Goal: Transaction & Acquisition: Purchase product/service

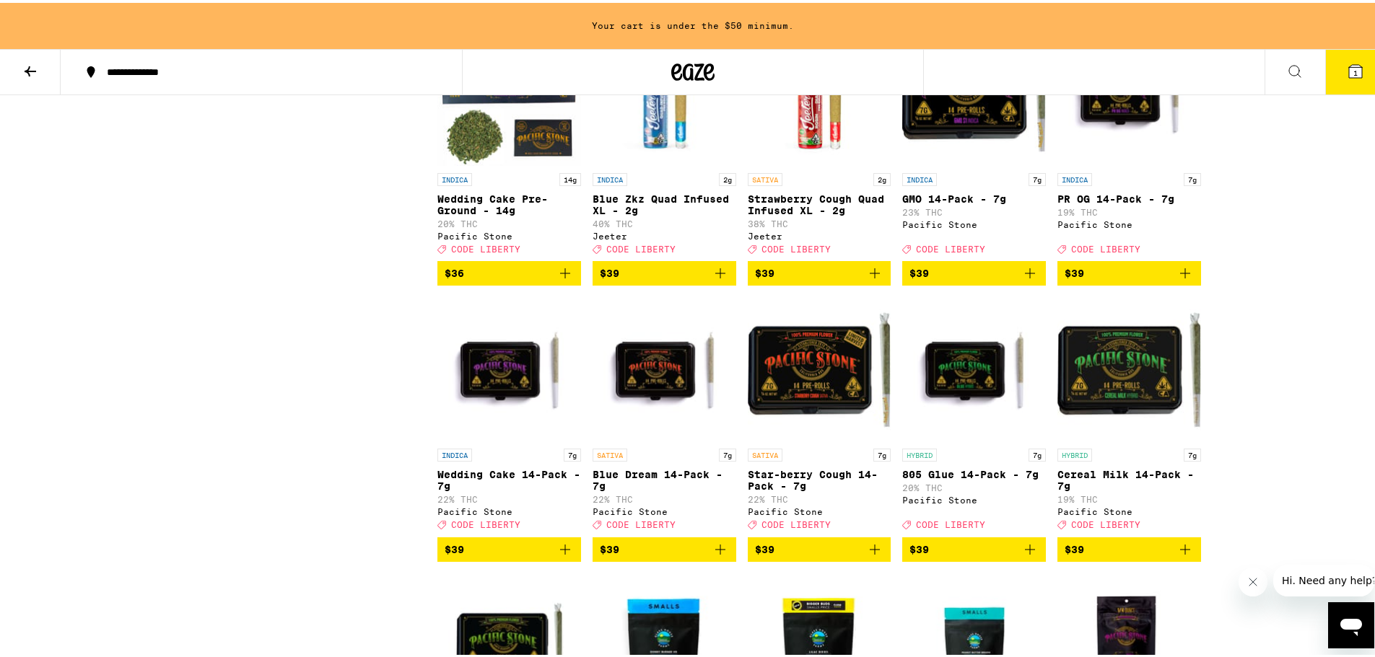
scroll to position [7432, 0]
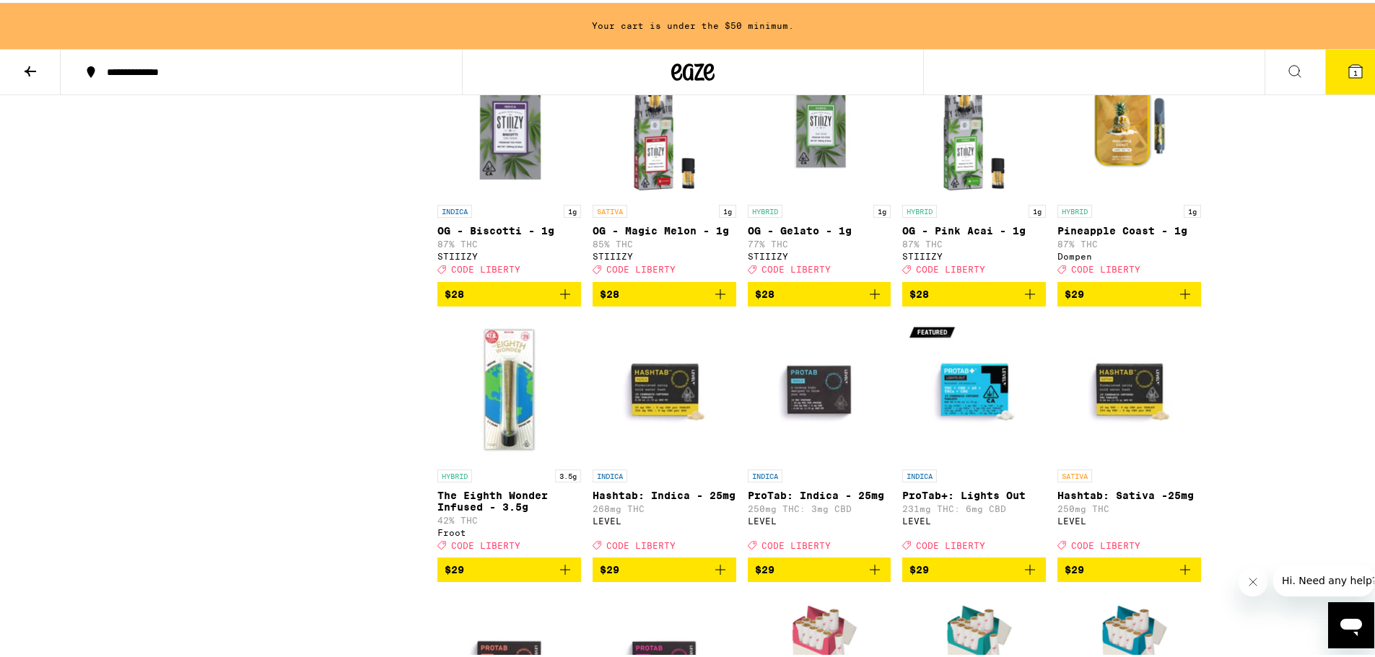
scroll to position [5412, 0]
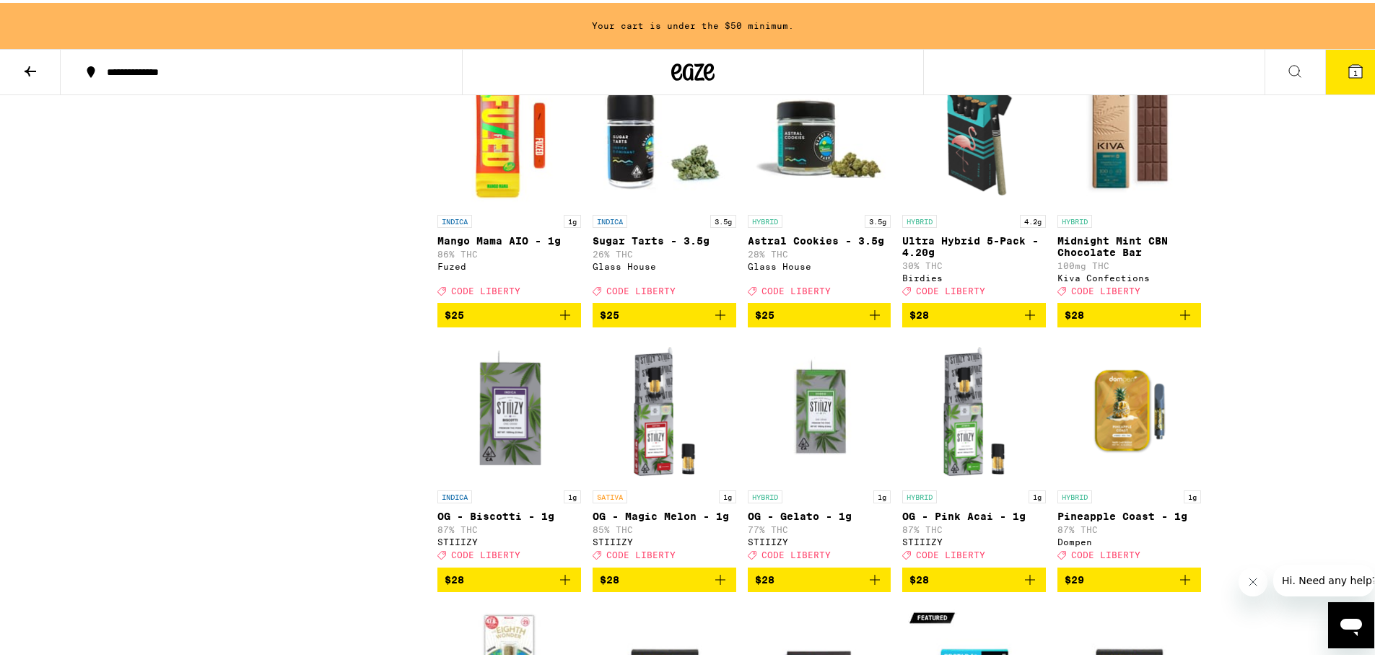
click at [173, 224] on div "Potency Low Medium High Very High Mostly CBD Strain Type CBD CBD Dominant Hybri…" at bounding box center [692, 50] width 1039 height 10522
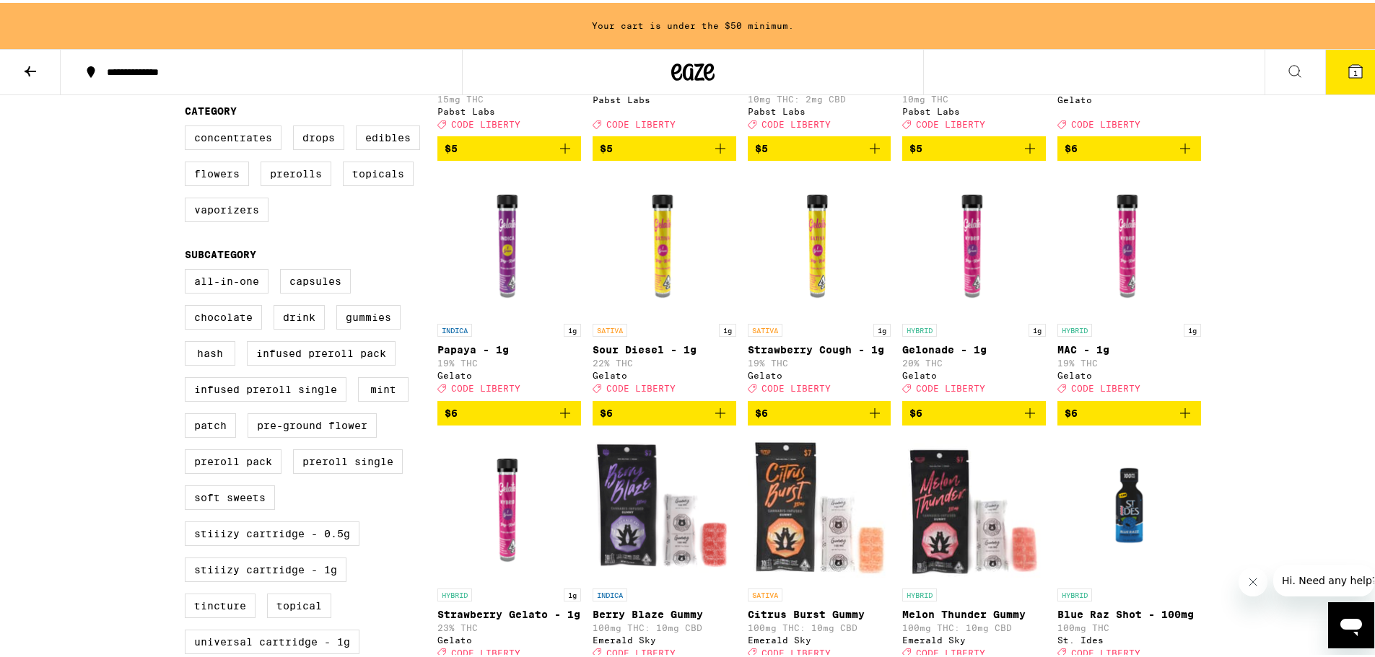
scroll to position [0, 0]
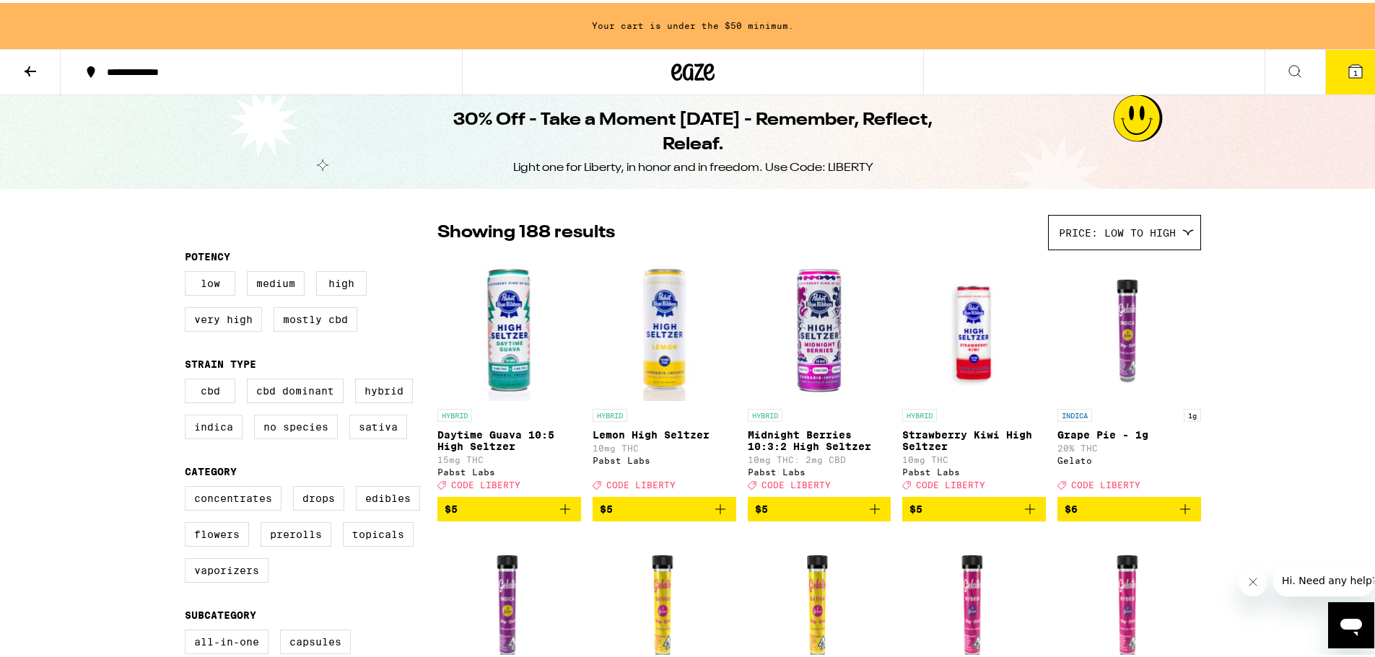
click at [1182, 230] on icon at bounding box center [1188, 230] width 12 height 6
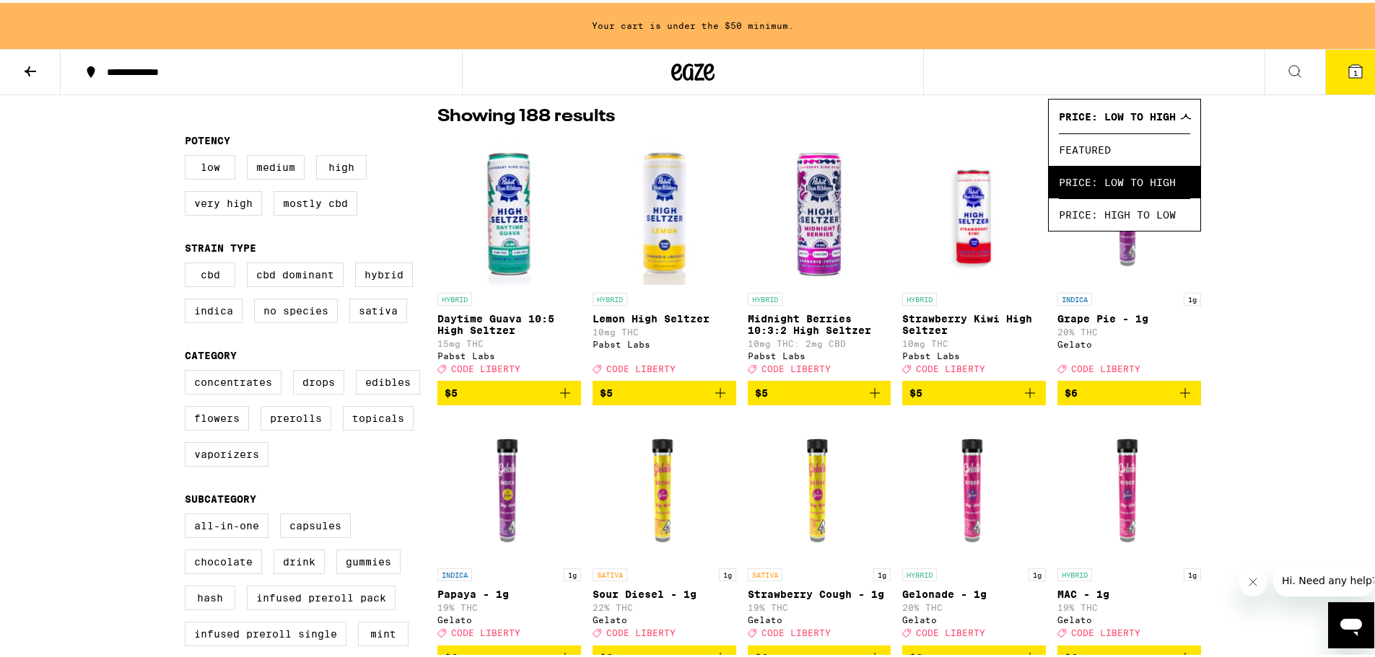
scroll to position [144, 0]
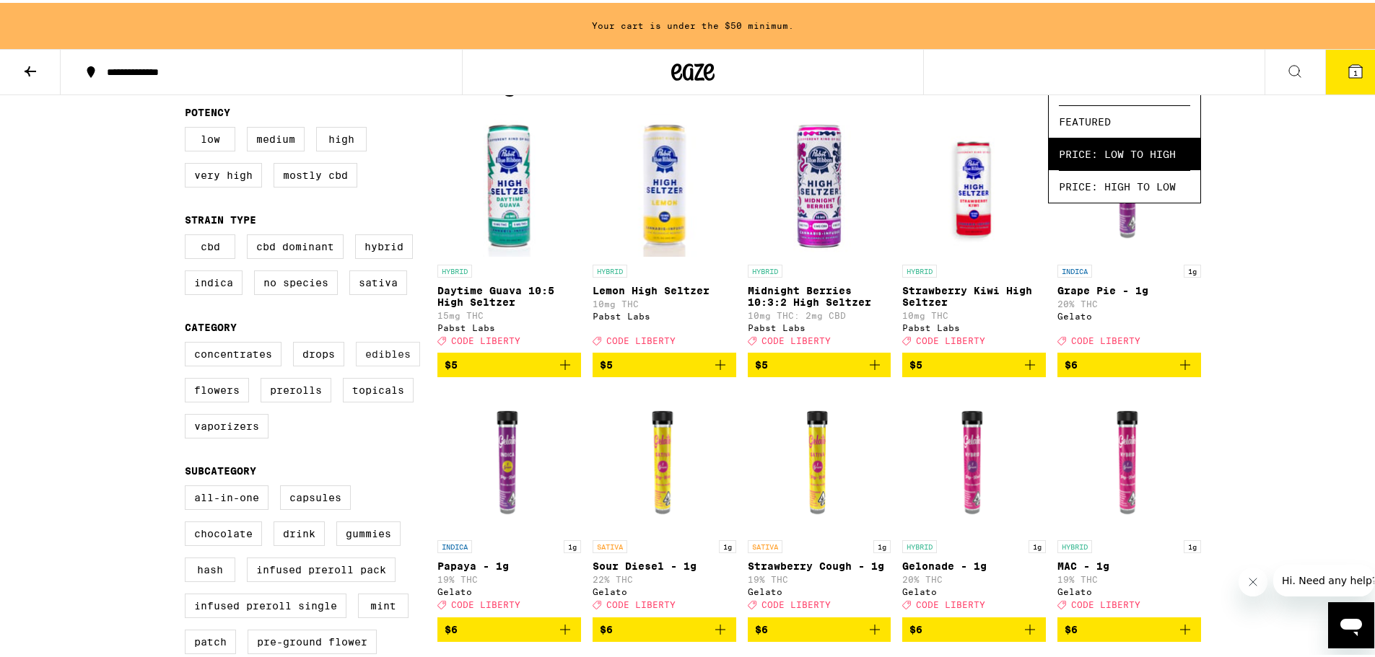
click at [361, 360] on label "Edibles" at bounding box center [388, 351] width 64 height 25
click at [188, 342] on input "Edibles" at bounding box center [188, 341] width 1 height 1
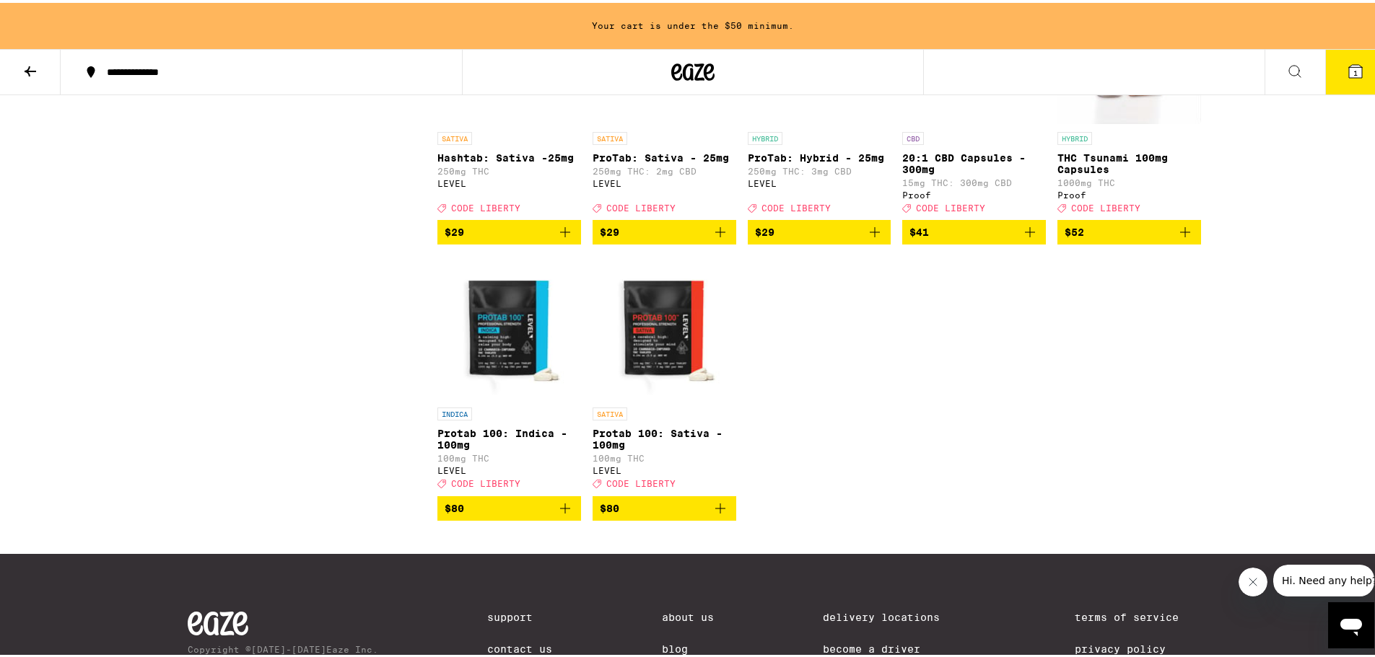
scroll to position [4546, 0]
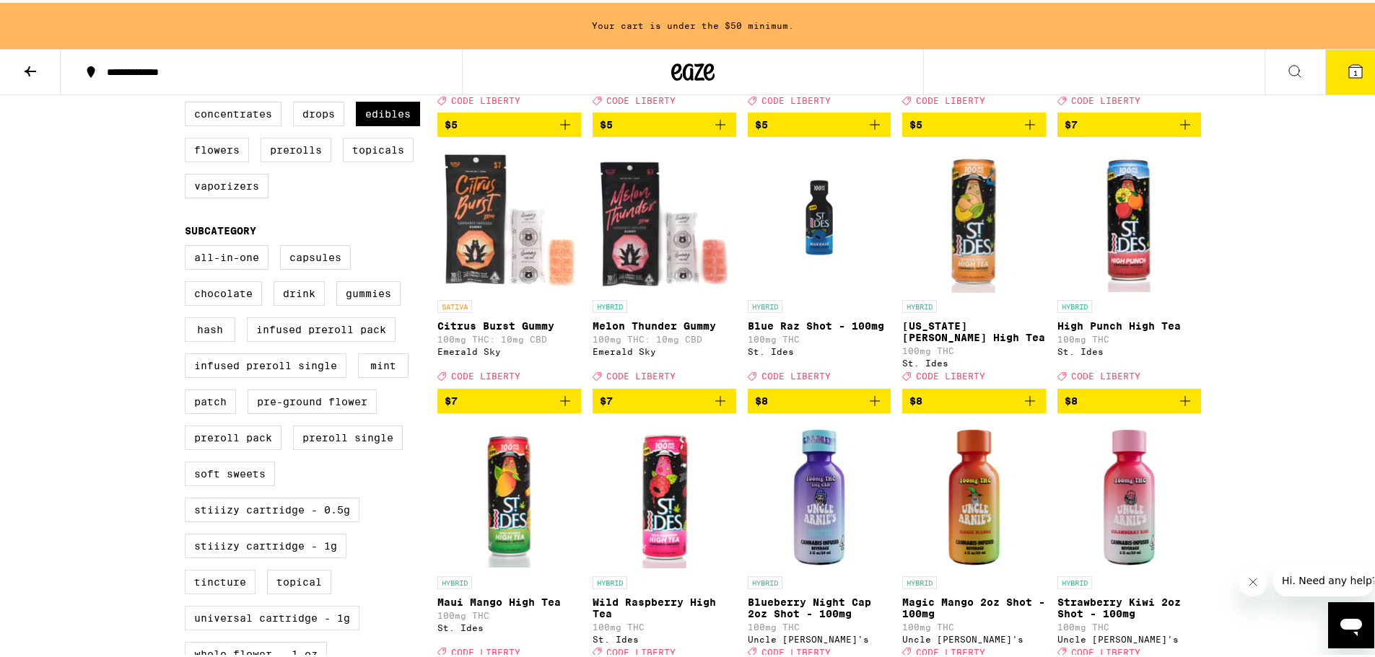
scroll to position [216, 0]
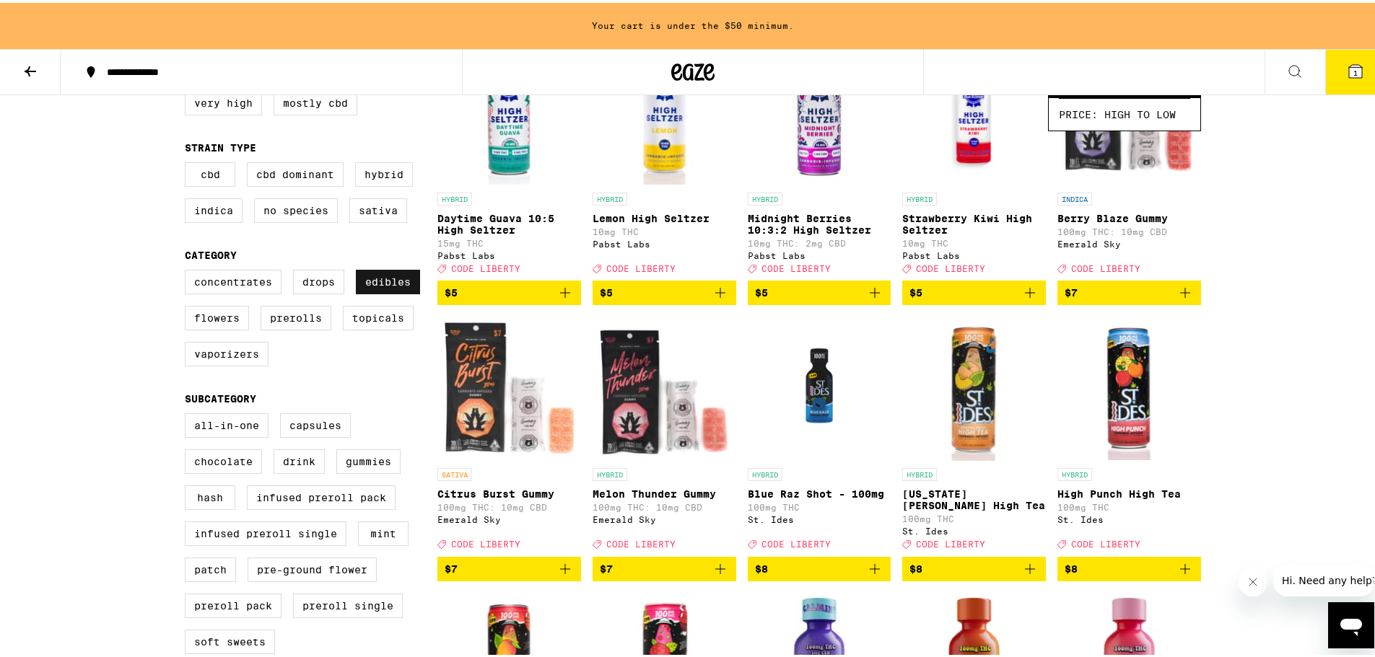
click at [372, 284] on label "Edibles" at bounding box center [388, 279] width 64 height 25
click at [188, 270] on input "Edibles" at bounding box center [188, 269] width 1 height 1
checkbox input "false"
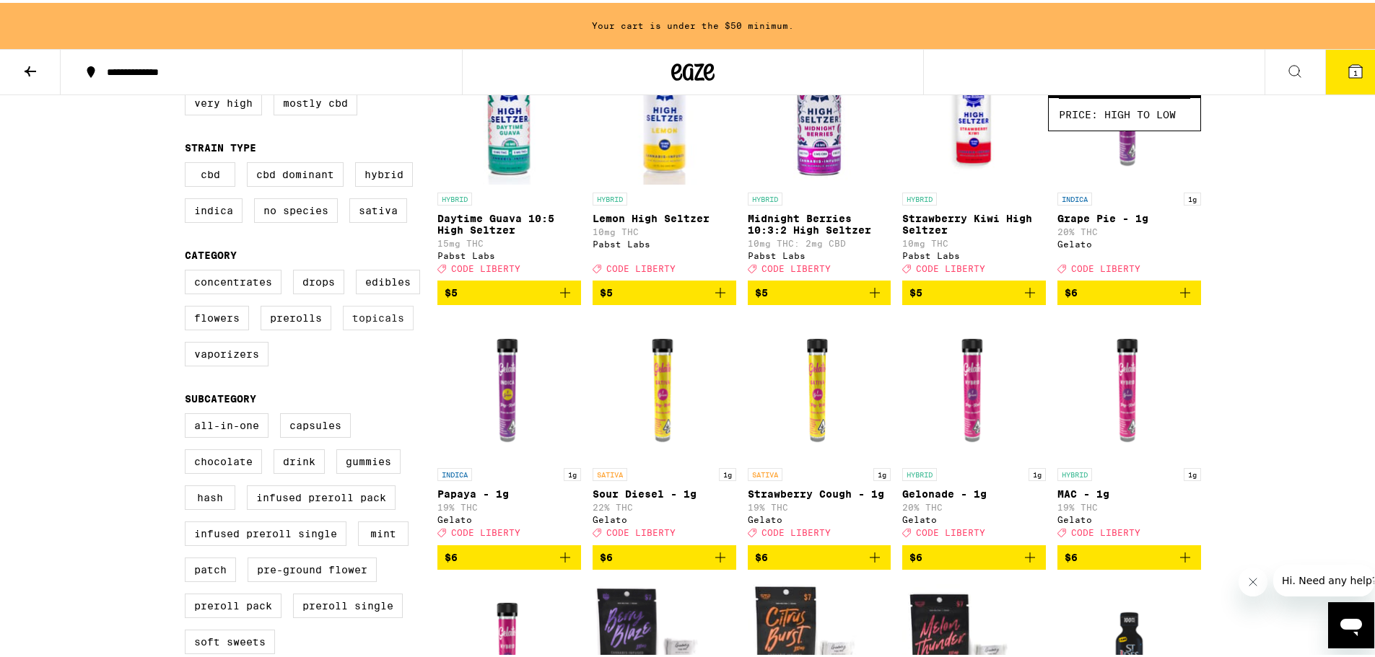
click at [376, 328] on label "Topicals" at bounding box center [378, 315] width 71 height 25
click at [188, 270] on input "Topicals" at bounding box center [188, 269] width 1 height 1
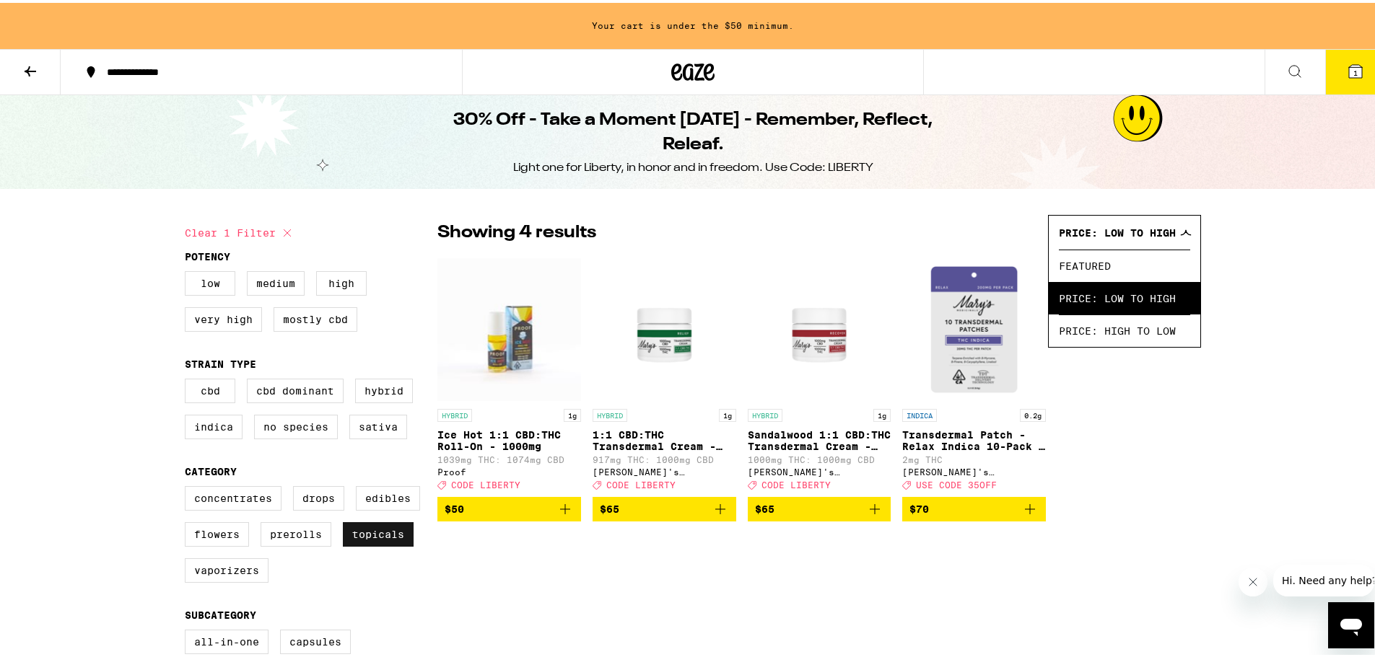
click at [372, 540] on label "Topicals" at bounding box center [378, 532] width 71 height 25
click at [188, 486] on input "Topicals" at bounding box center [188, 486] width 1 height 1
checkbox input "false"
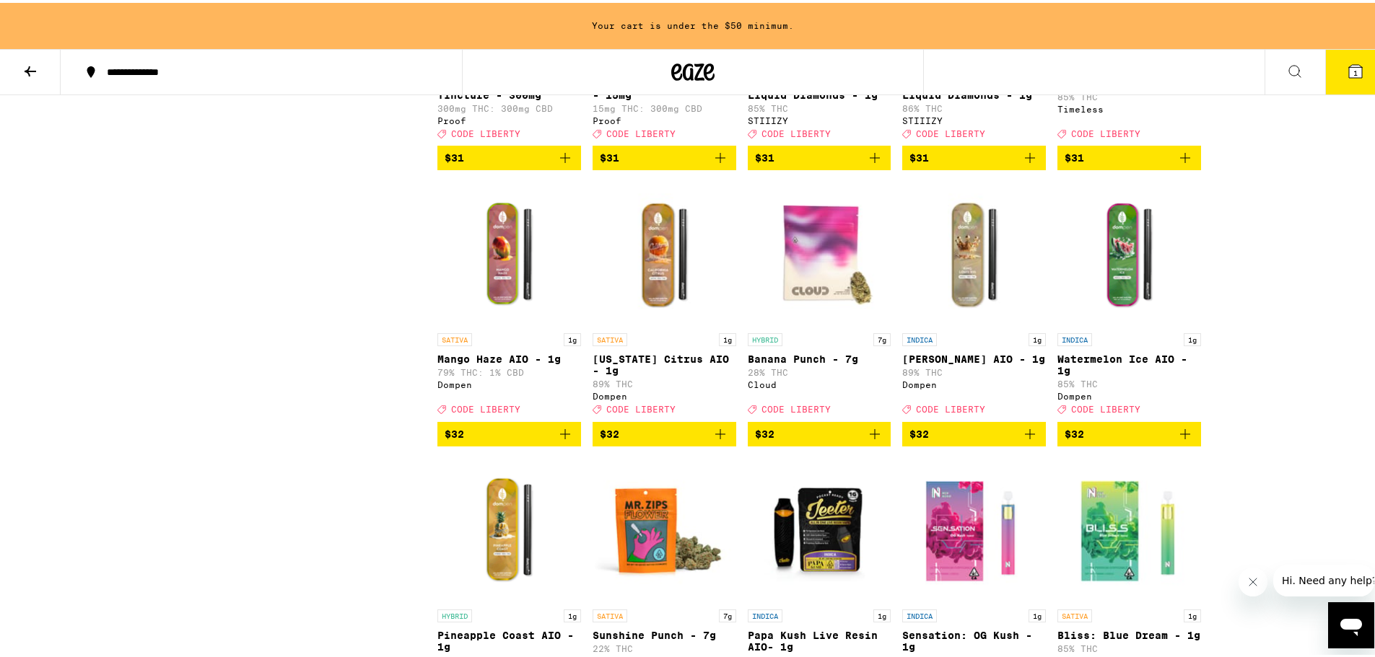
scroll to position [9517, 0]
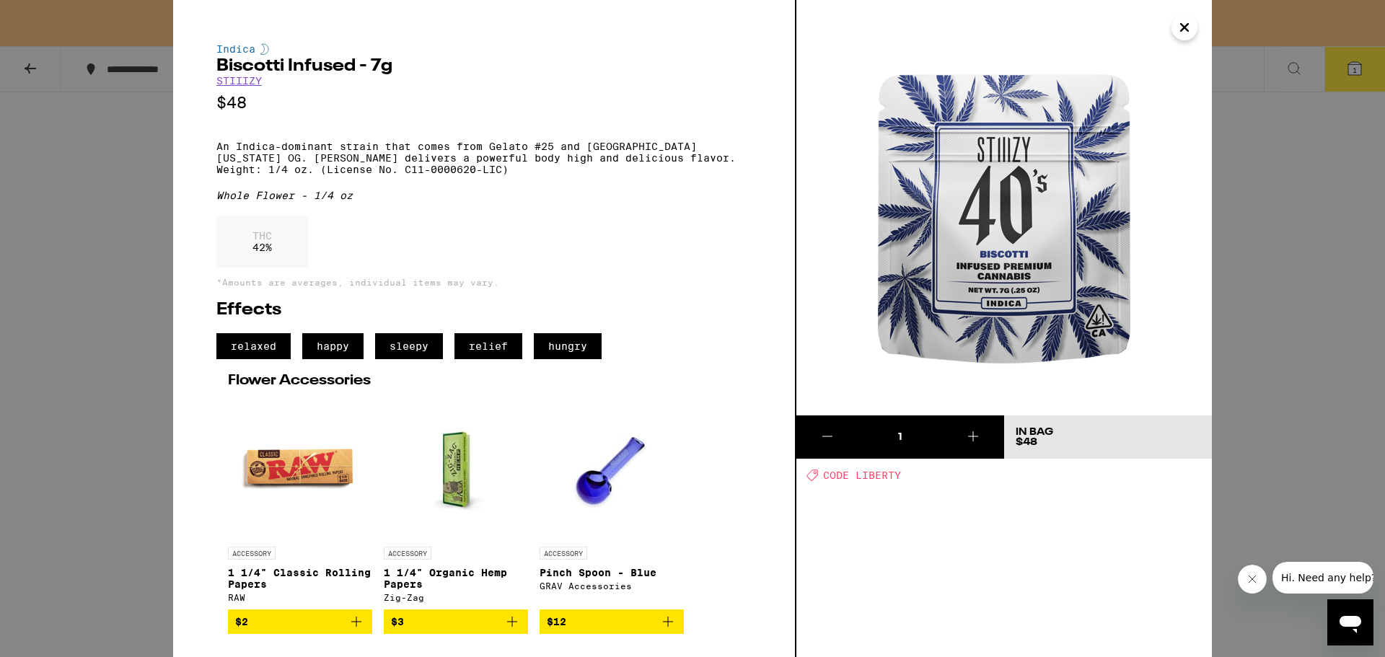
click at [1267, 248] on div "Indica Biscotti Infused - 7g STIIIZY $48 An Indica-dominant strain that comes f…" at bounding box center [692, 328] width 1385 height 657
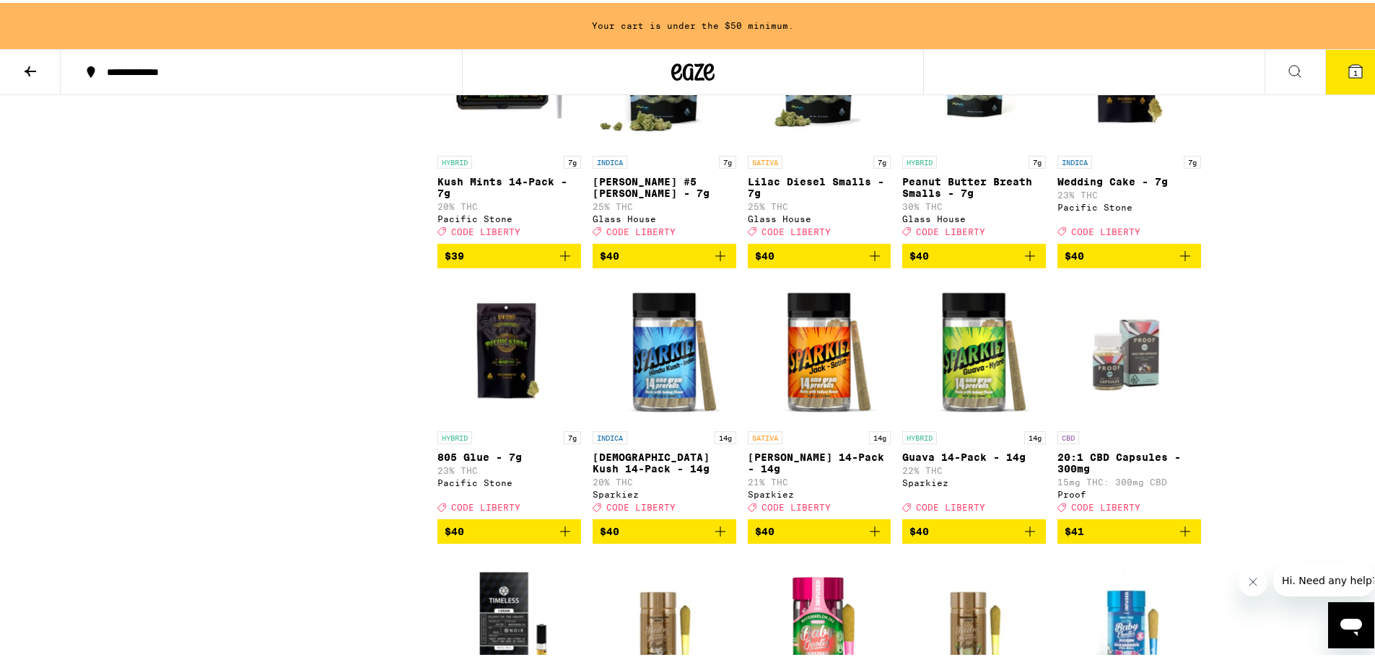
scroll to position [8290, 0]
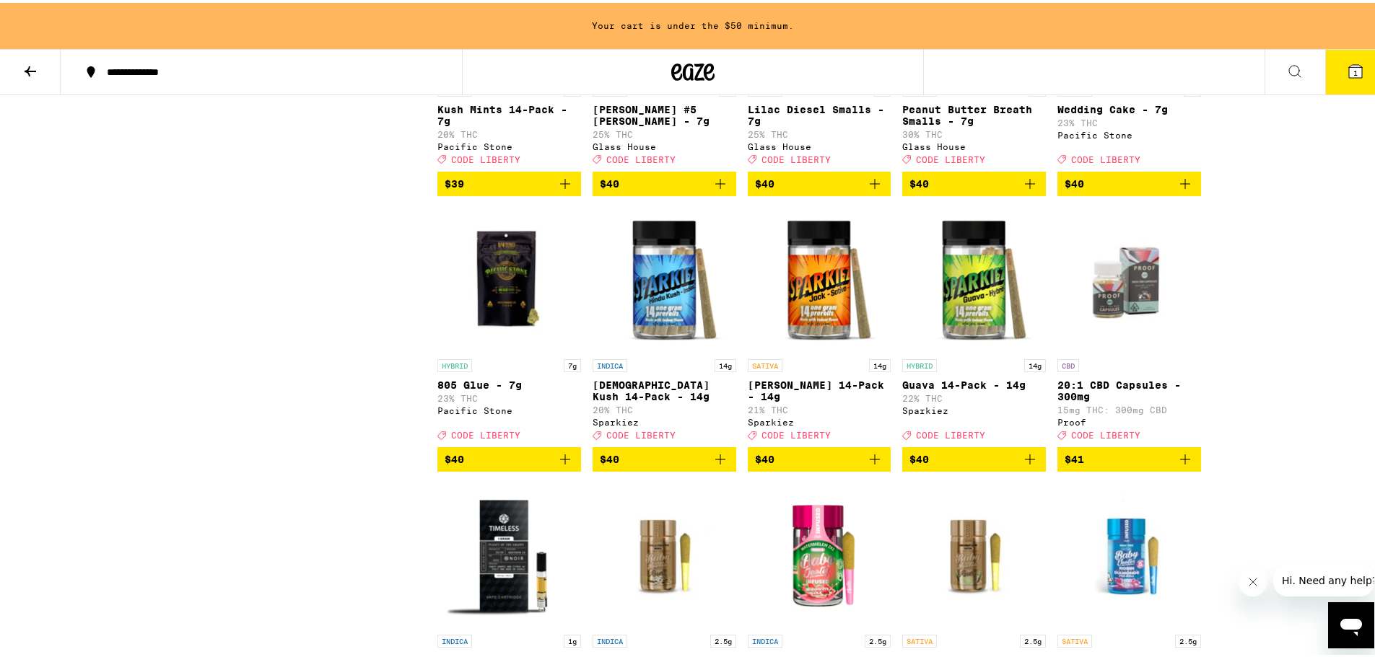
click at [1027, 190] on icon "Add to bag" at bounding box center [1029, 180] width 17 height 17
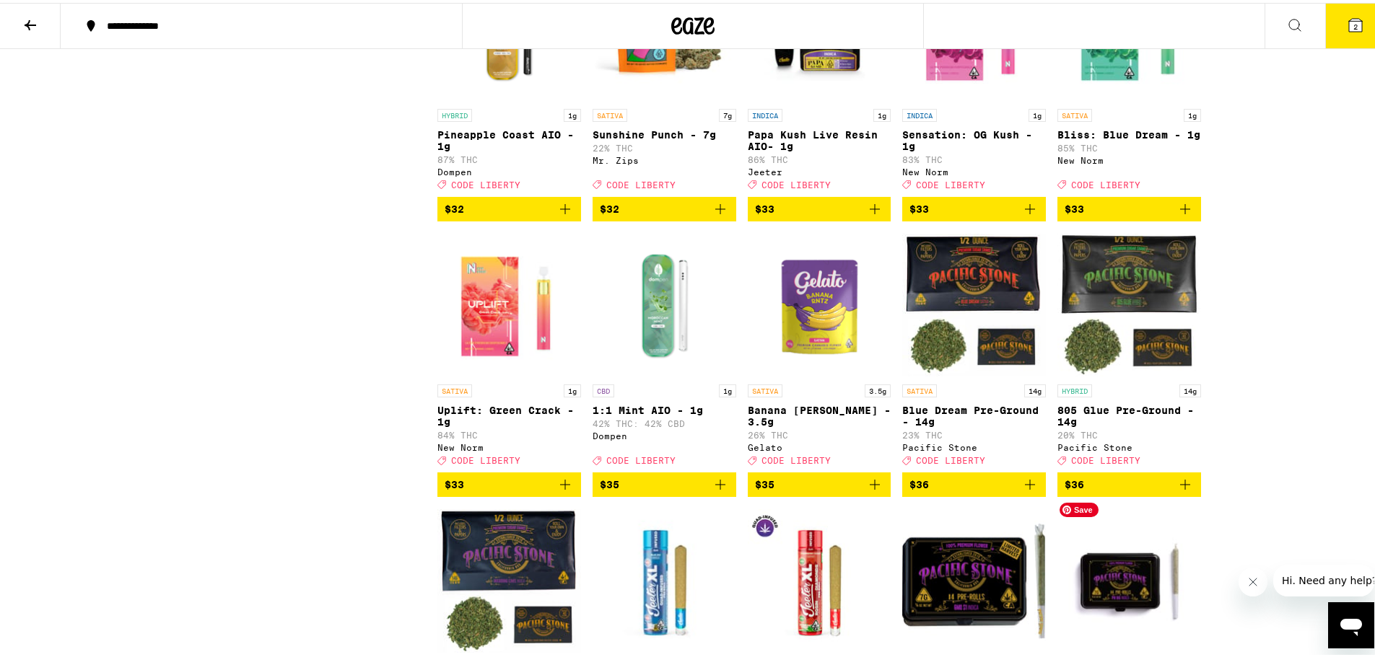
scroll to position [7089, 0]
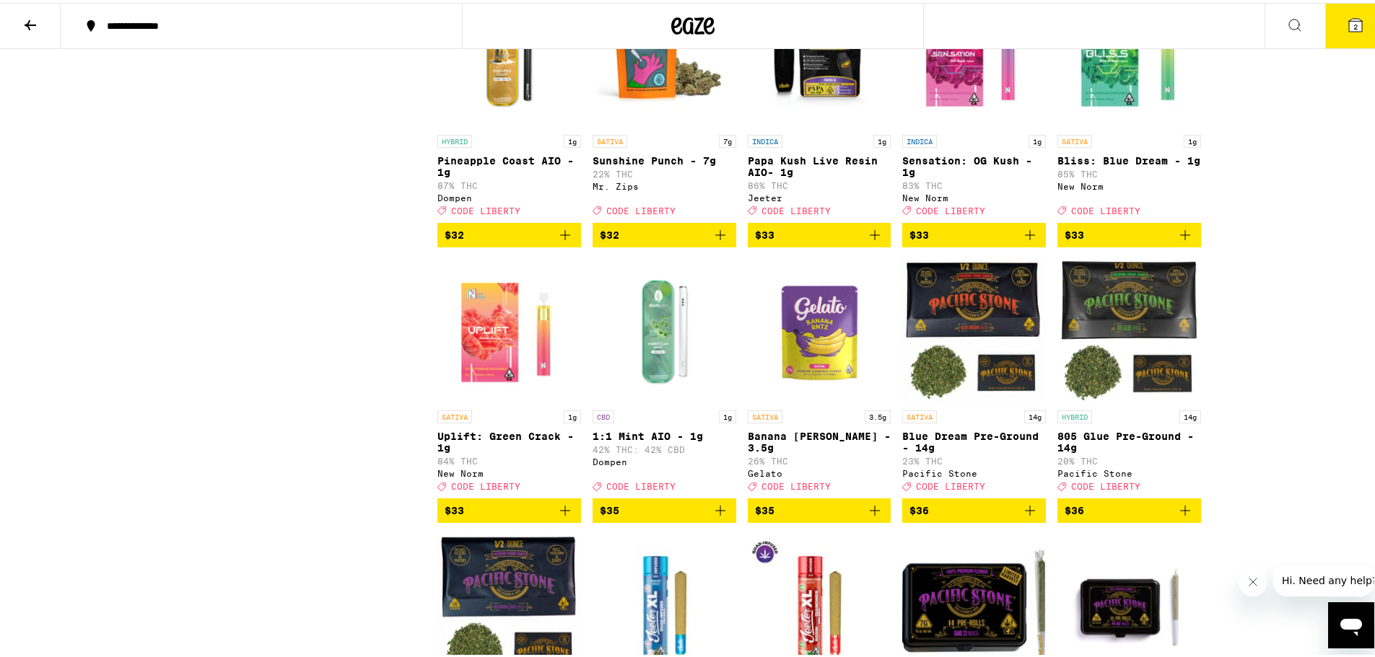
drag, startPoint x: 1324, startPoint y: 389, endPoint x: 1315, endPoint y: 389, distance: 8.7
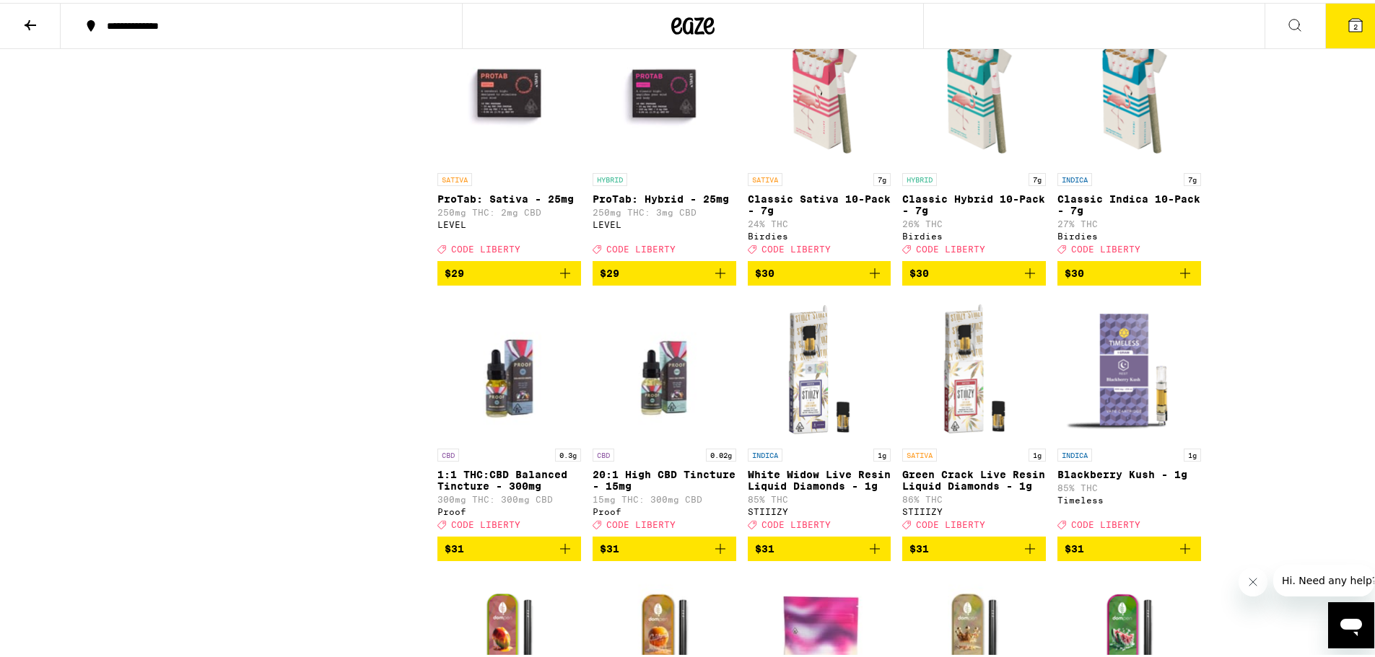
scroll to position [5935, 0]
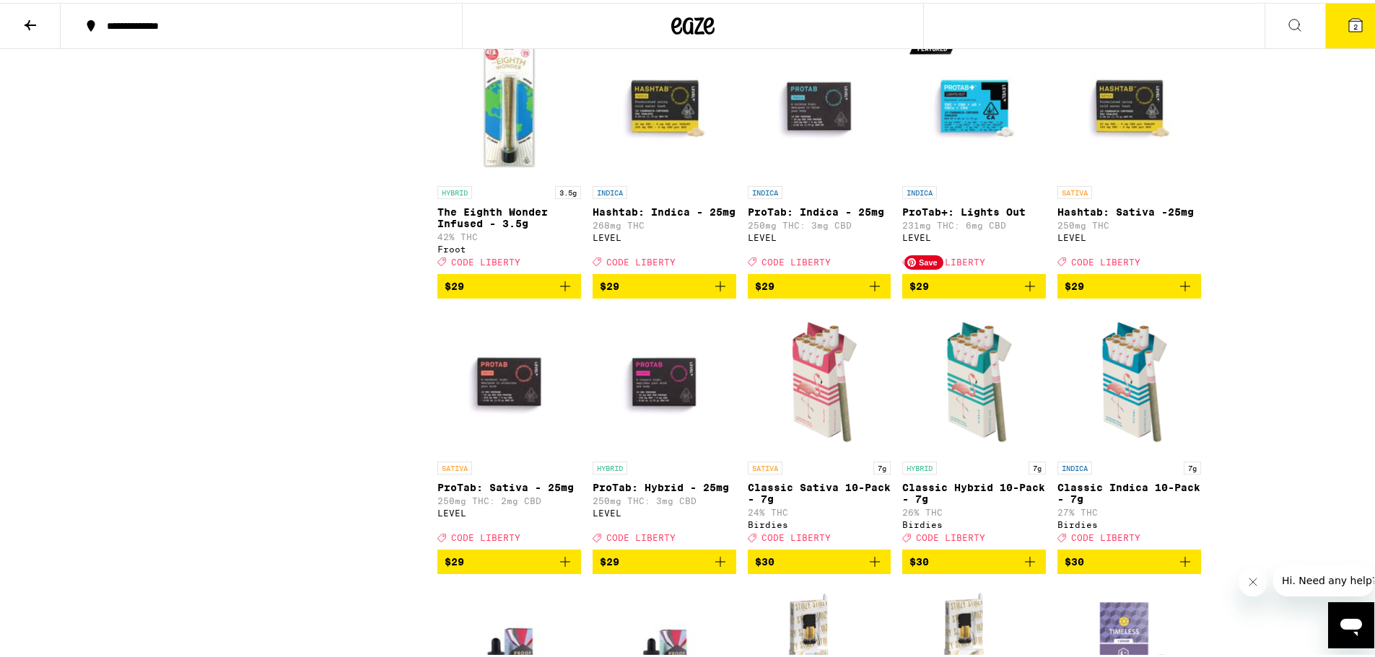
click at [970, 176] on img "Open page for ProTab+: Lights Out from LEVEL" at bounding box center [974, 104] width 144 height 144
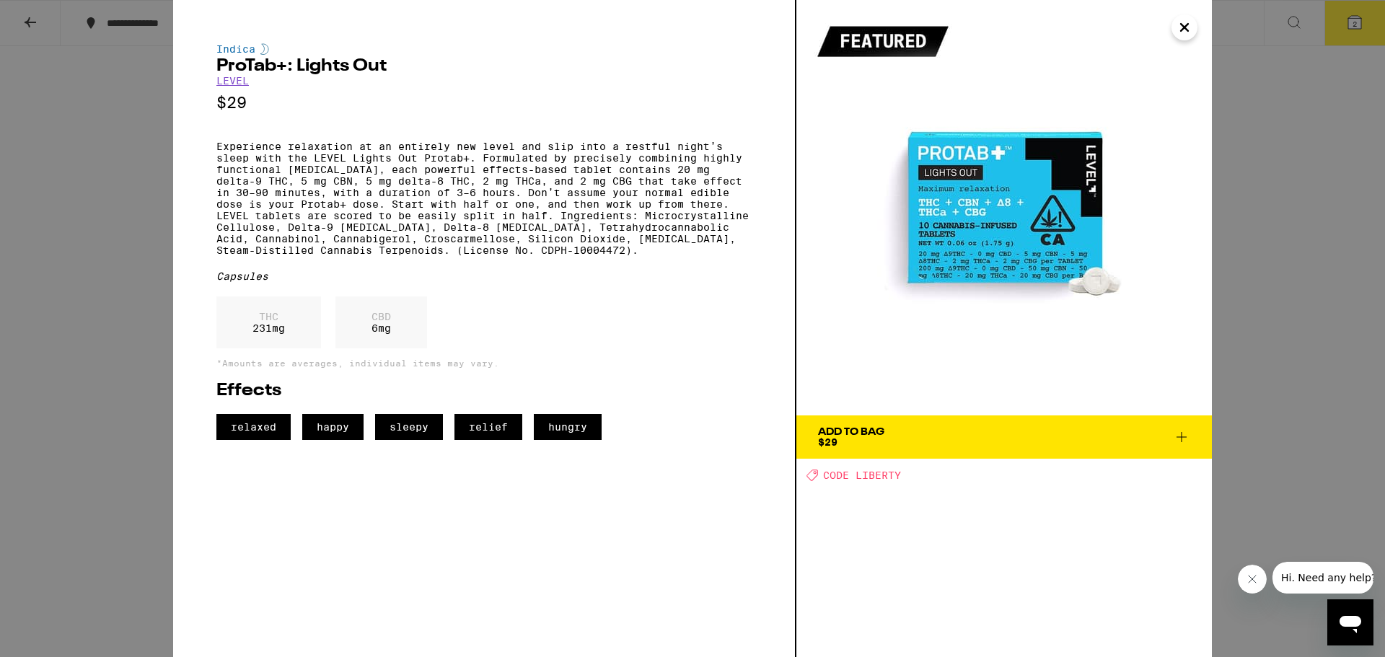
click at [1181, 30] on icon "Close" at bounding box center [1184, 28] width 17 height 22
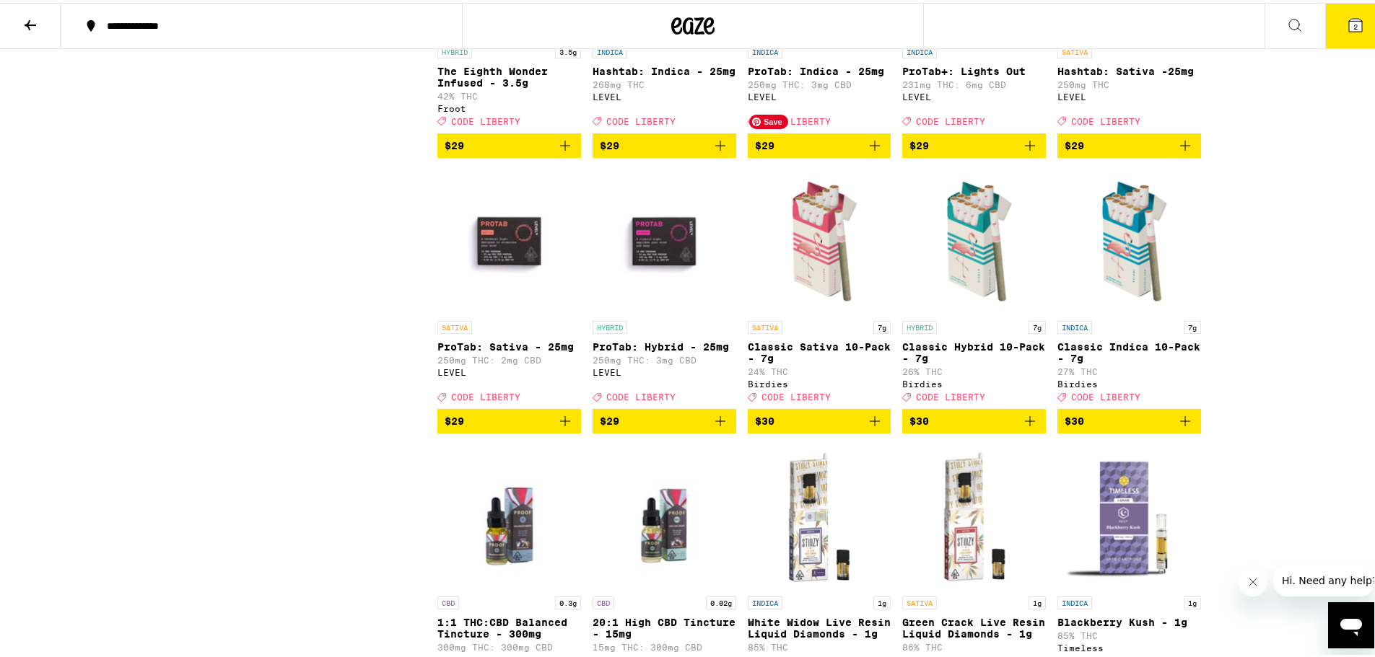
scroll to position [6079, 0]
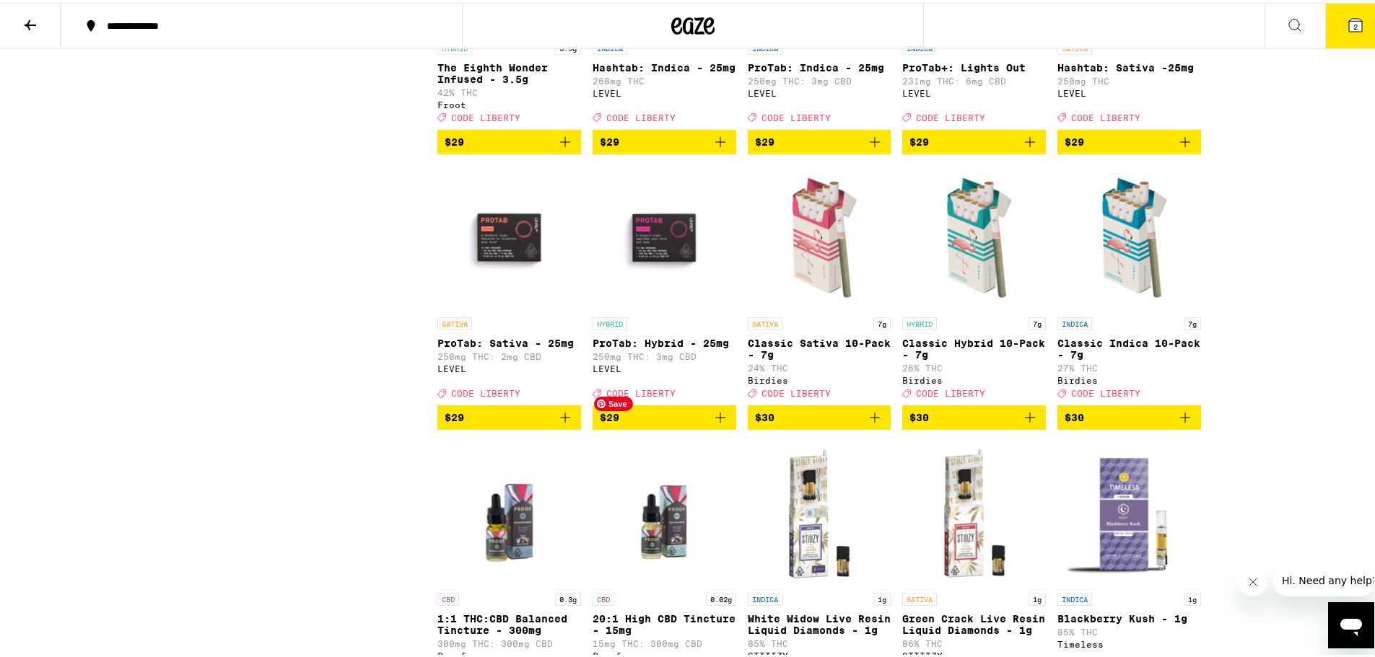
click at [685, 307] on img "Open page for ProTab: Hybrid - 25mg from LEVEL" at bounding box center [664, 235] width 144 height 144
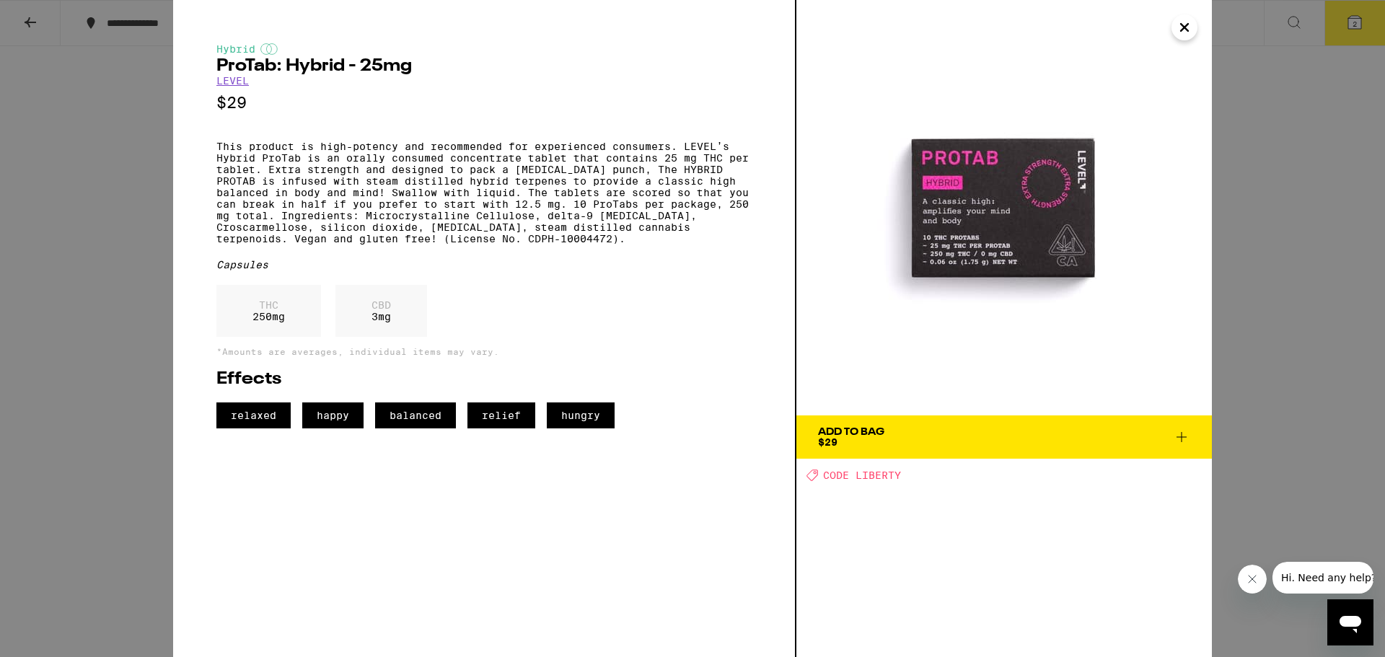
click at [1253, 273] on div "Hybrid ProTab: Hybrid - 25mg LEVEL $29 This product is high-potency and recomme…" at bounding box center [692, 328] width 1385 height 657
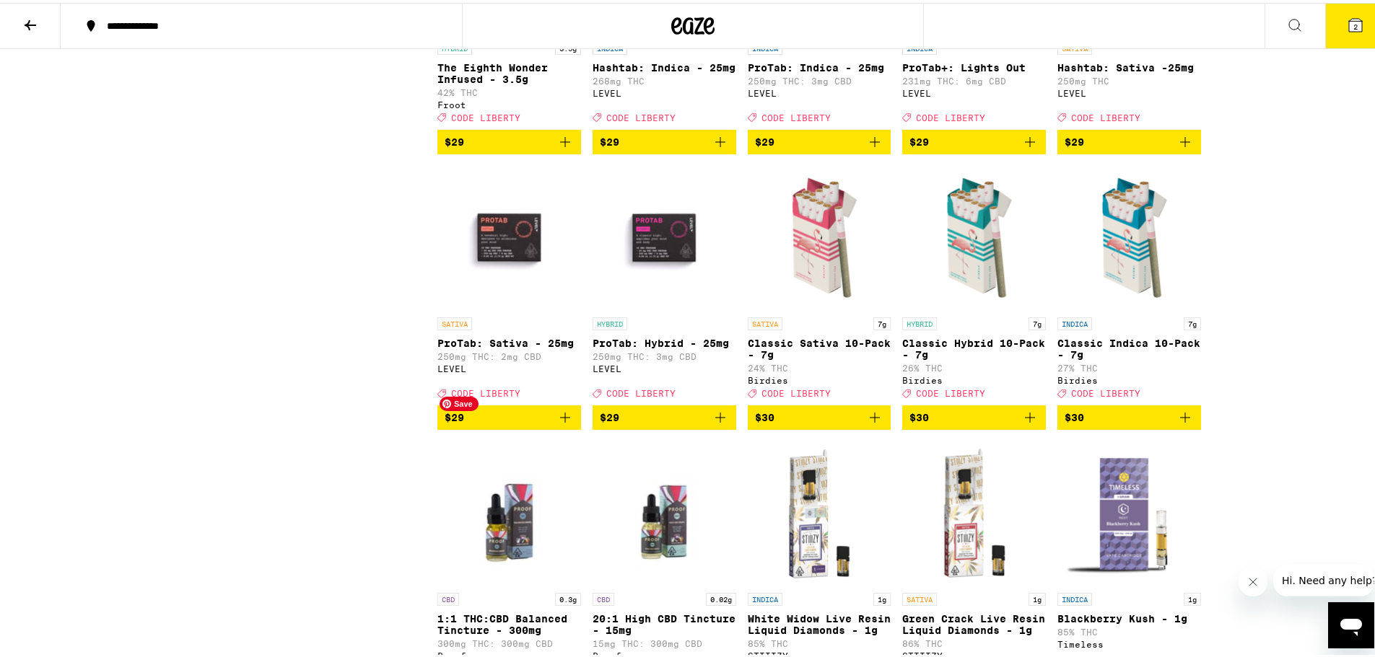
click at [517, 307] on img "Open page for ProTab: Sativa - 25mg from LEVEL" at bounding box center [509, 235] width 144 height 144
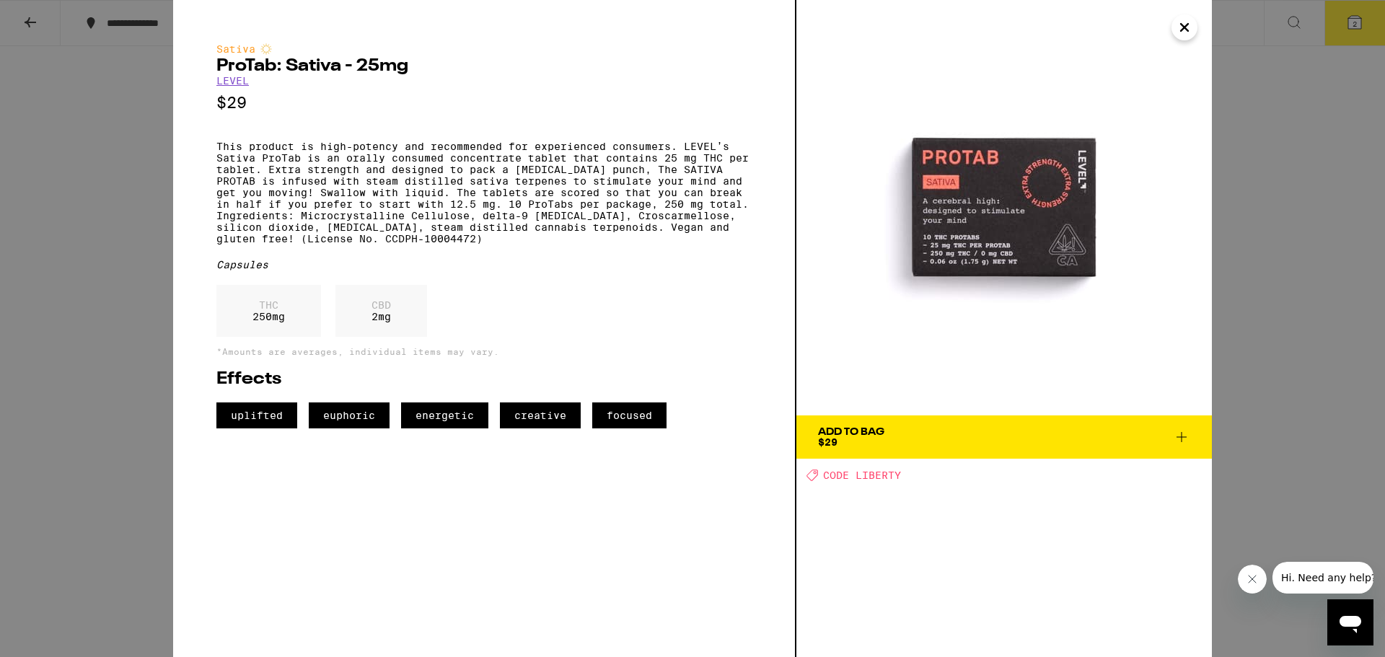
click at [968, 434] on span "Add To Bag $29" at bounding box center [1004, 437] width 372 height 20
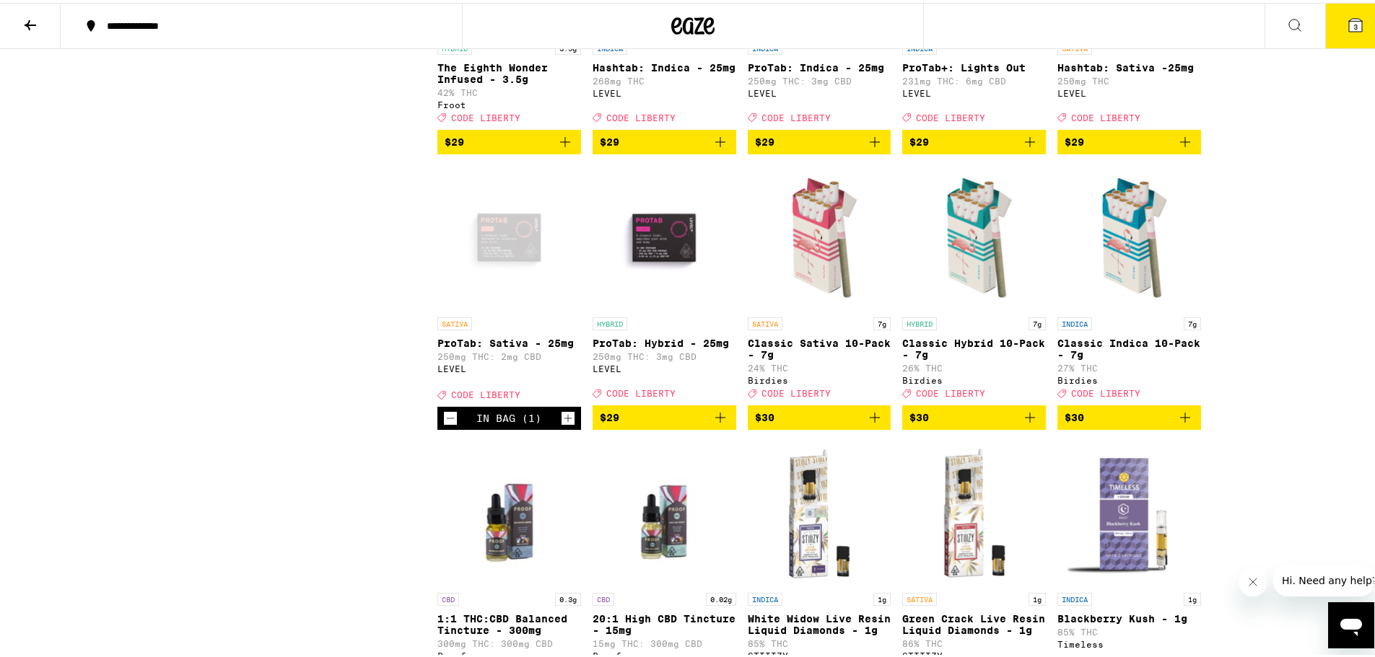
click at [1346, 14] on icon at bounding box center [1354, 22] width 17 height 17
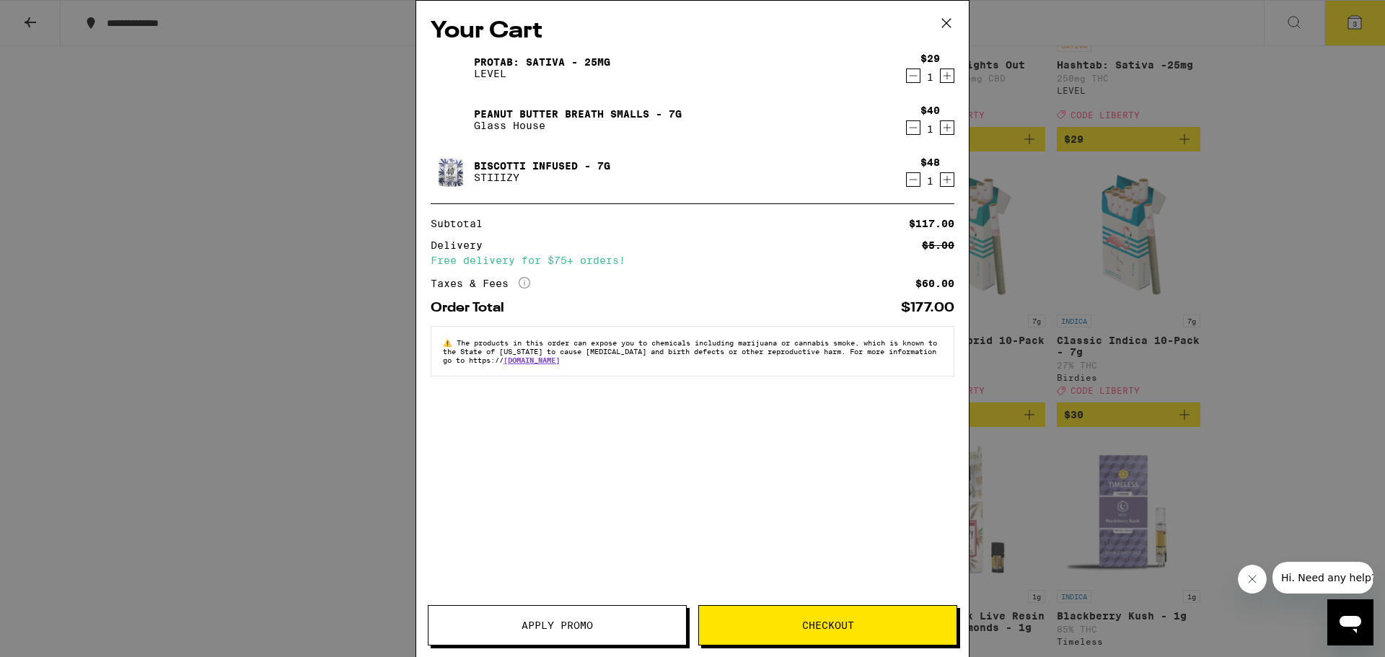
click at [914, 180] on icon "Decrement" at bounding box center [913, 179] width 13 height 17
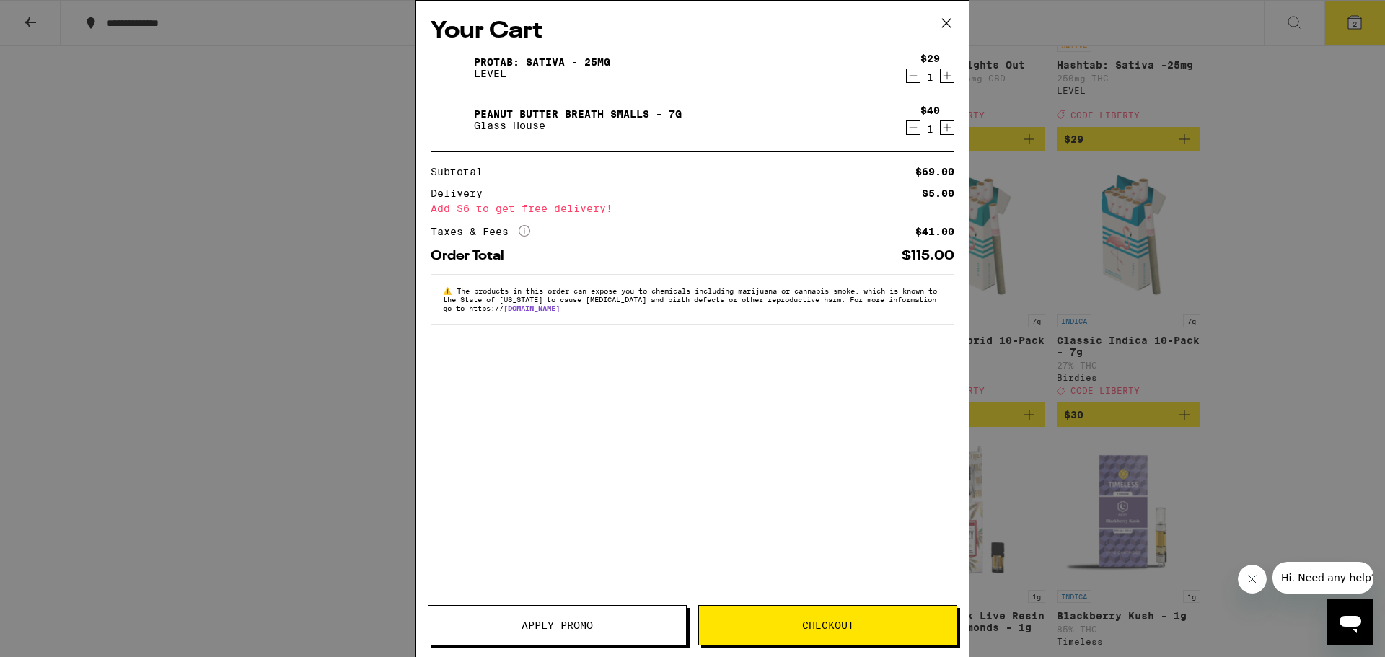
click at [618, 619] on button "Apply Promo" at bounding box center [557, 625] width 259 height 40
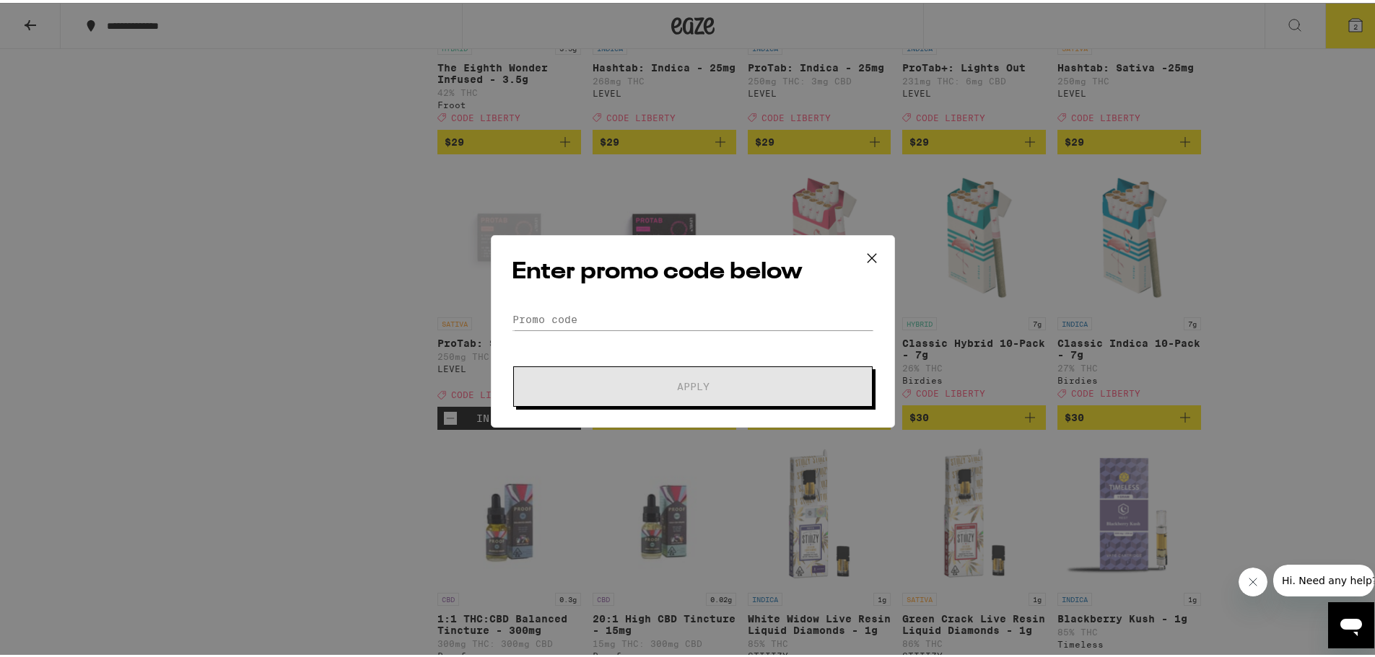
click at [611, 292] on div "Enter promo code below Promo Code Apply" at bounding box center [693, 328] width 404 height 193
click at [561, 317] on input "Promo Code" at bounding box center [693, 317] width 362 height 22
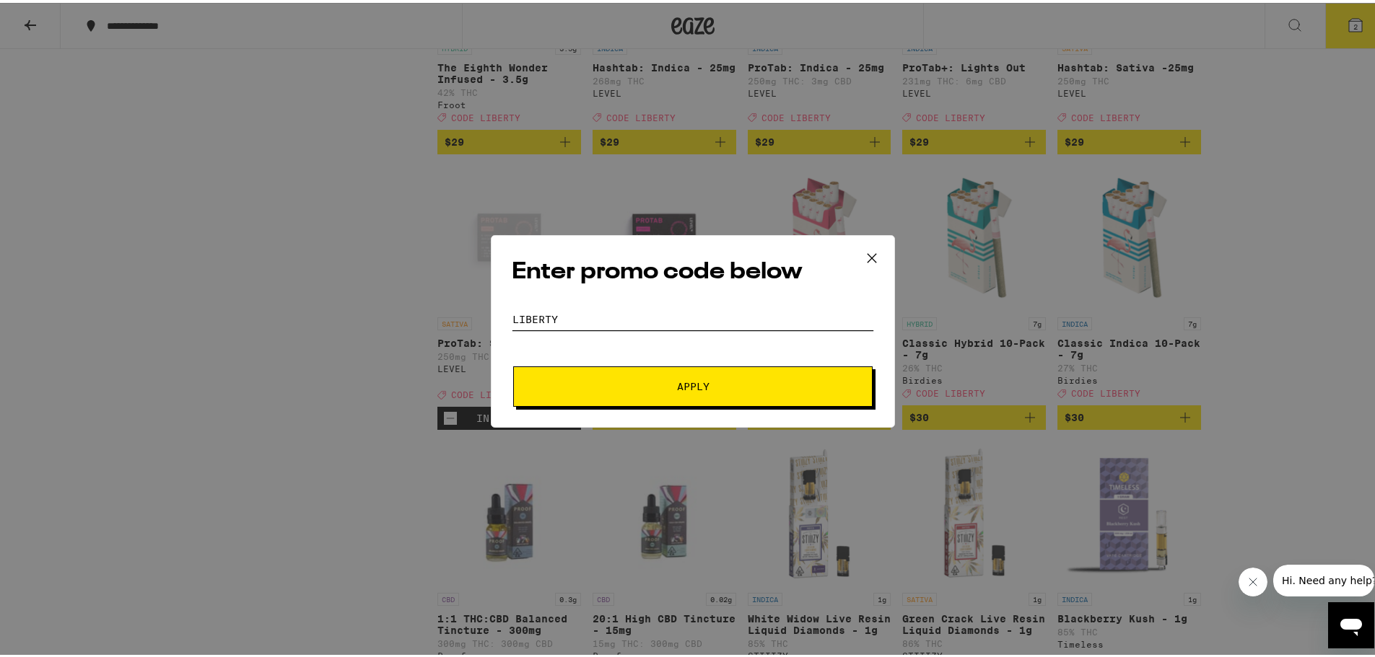
type input "LIBERTY"
click at [513, 364] on button "Apply" at bounding box center [692, 384] width 359 height 40
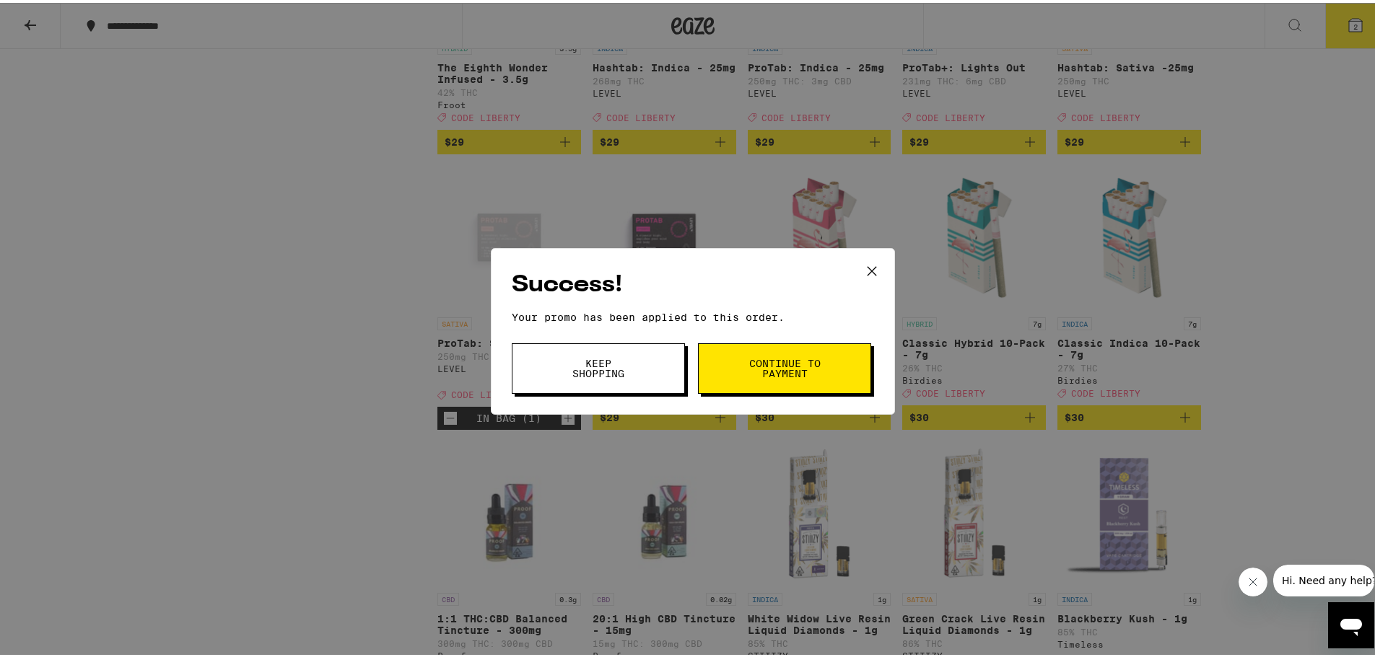
click at [755, 352] on button "Continue to payment" at bounding box center [784, 366] width 173 height 51
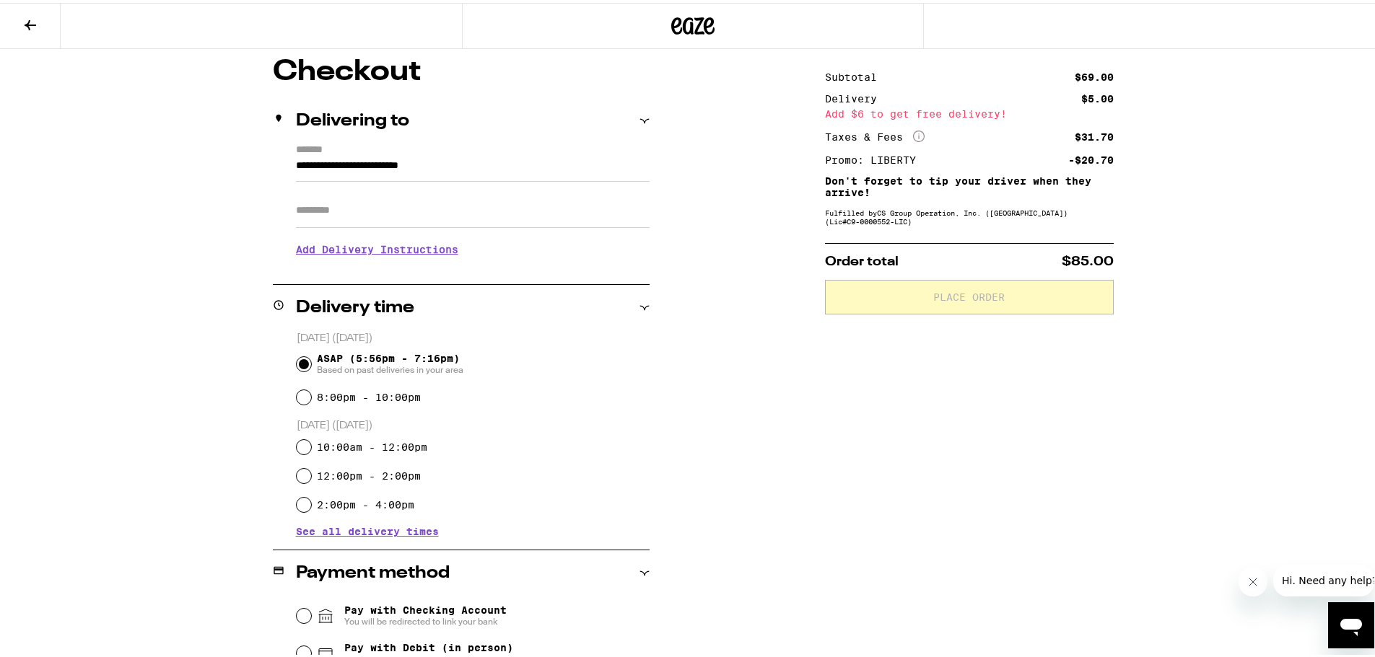
scroll to position [216, 0]
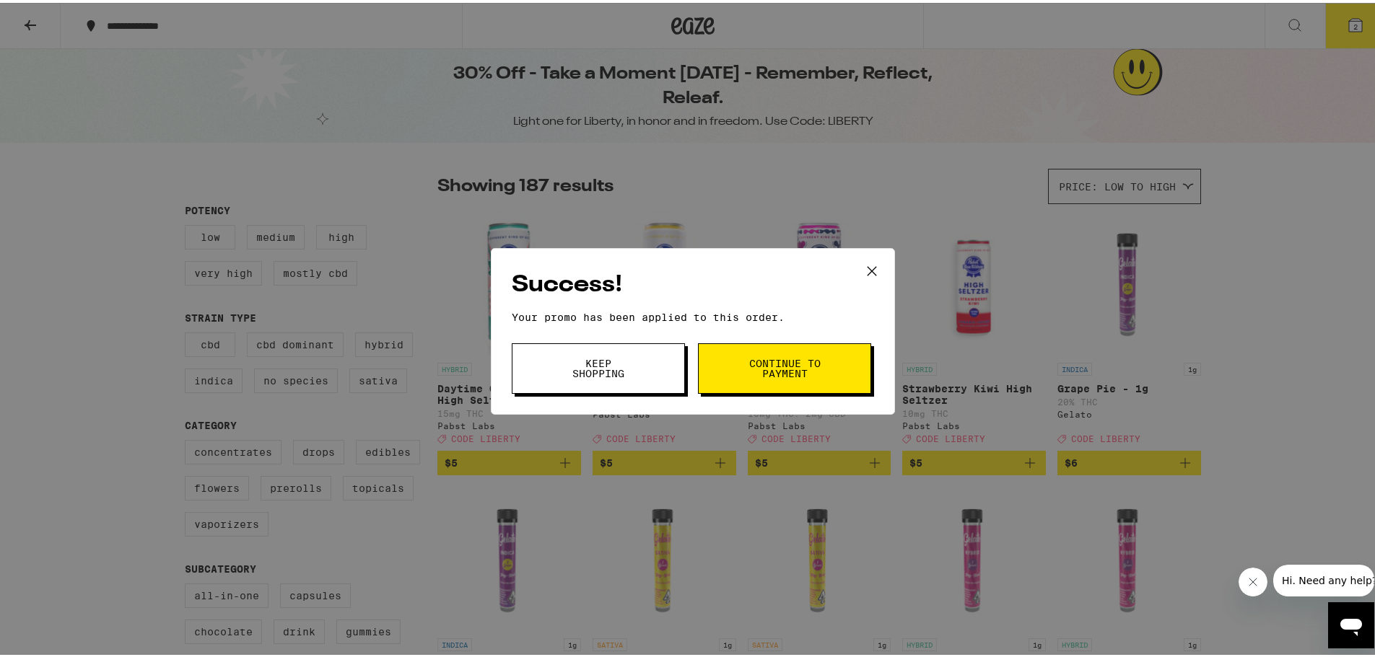
click at [1293, 369] on div "Success! Your promo has been applied to this order. Promo Code Keep Shopping Co…" at bounding box center [692, 328] width 1385 height 657
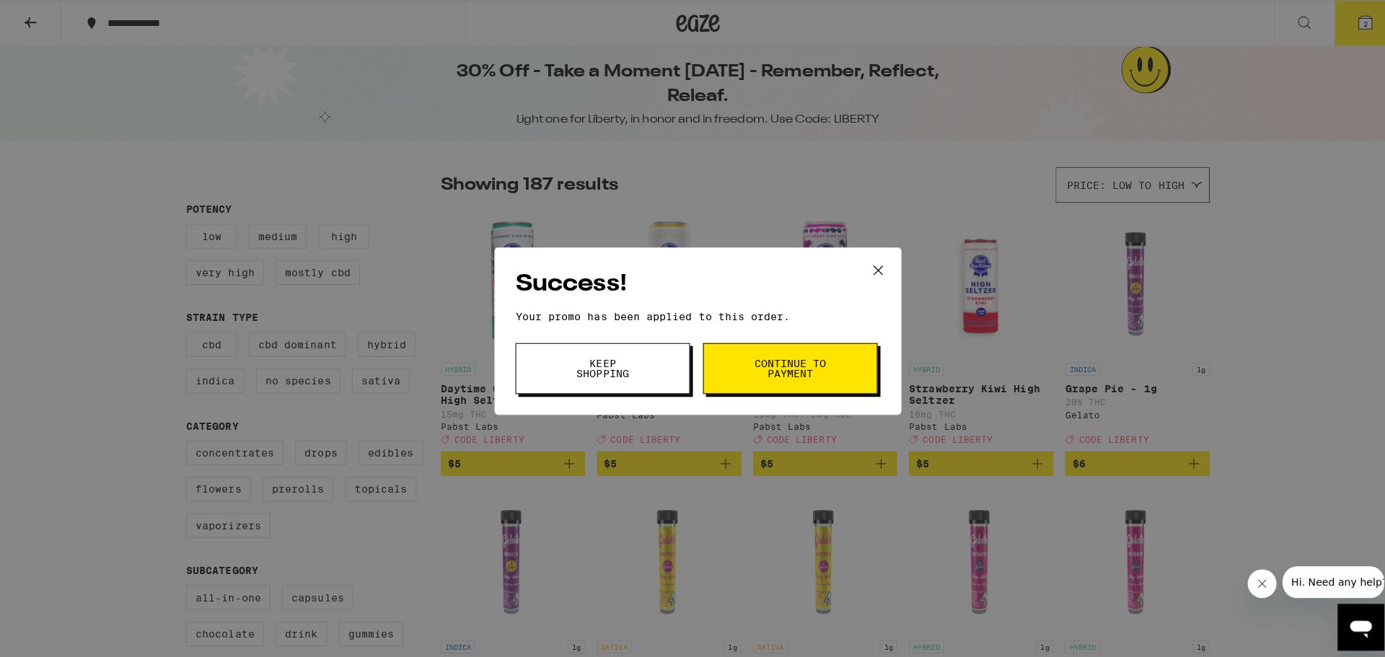
scroll to position [6079, 0]
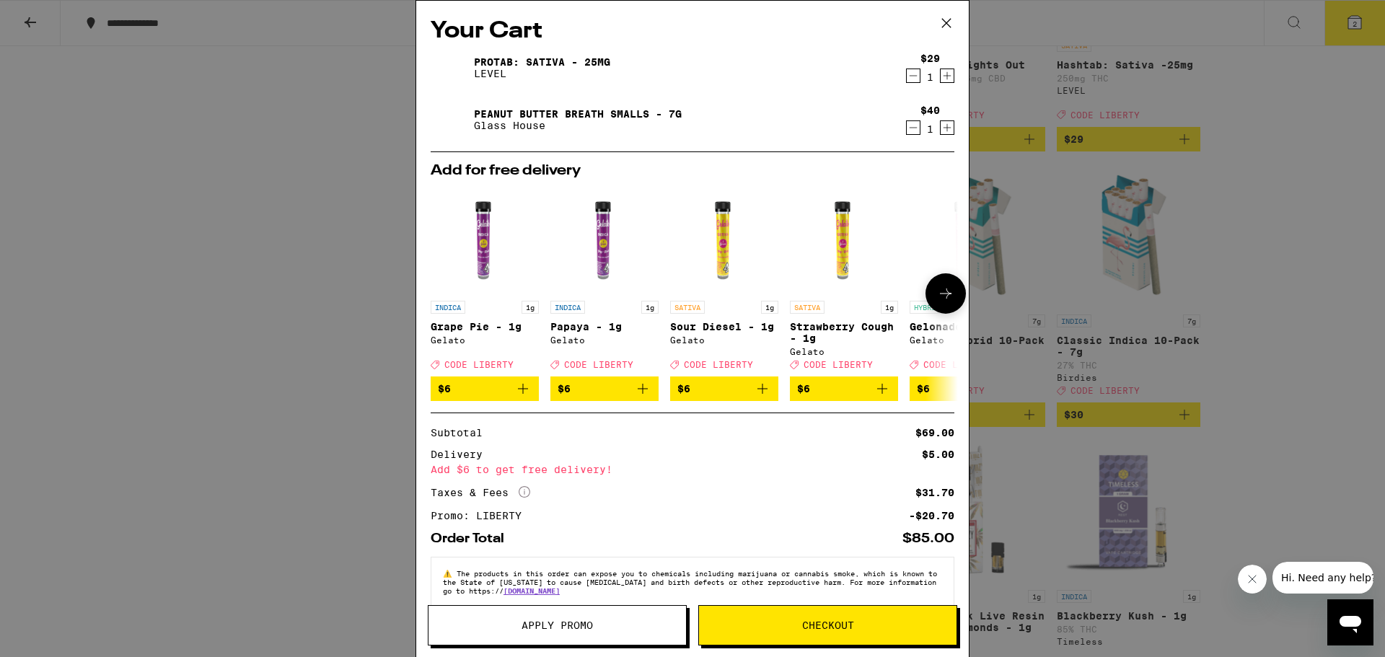
click at [930, 312] on button at bounding box center [946, 293] width 40 height 40
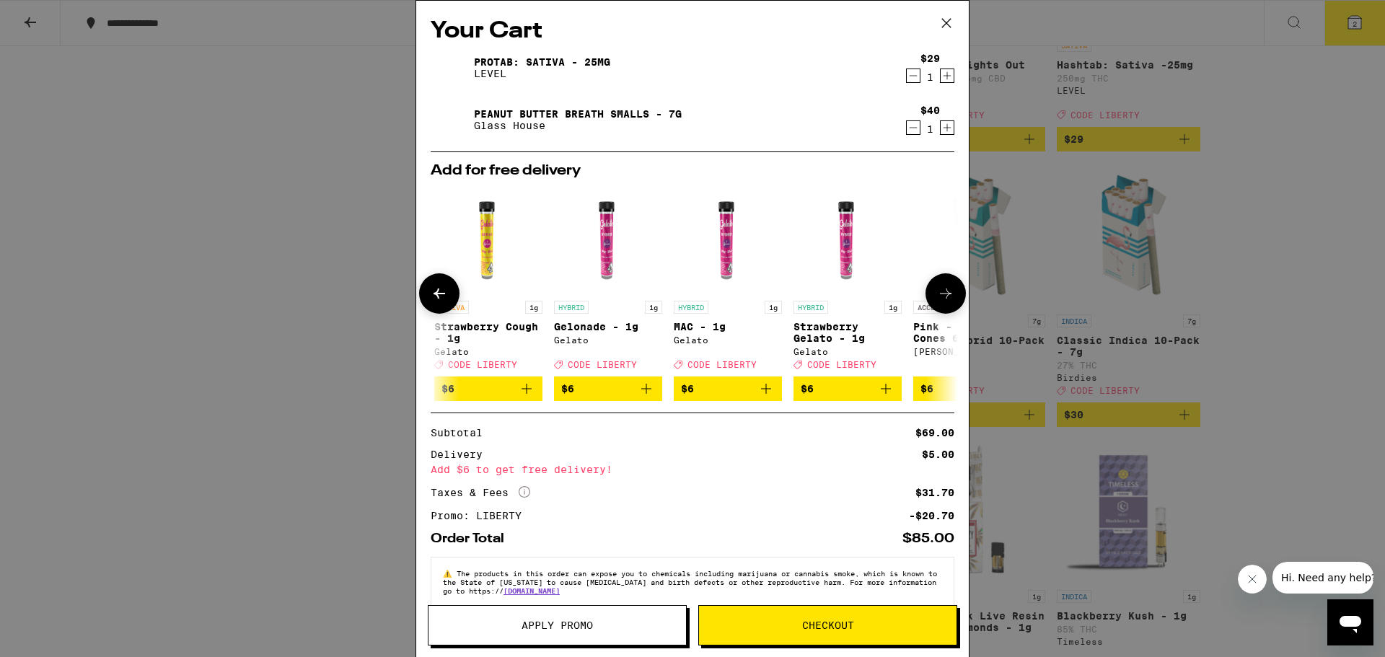
click at [930, 312] on button at bounding box center [946, 293] width 40 height 40
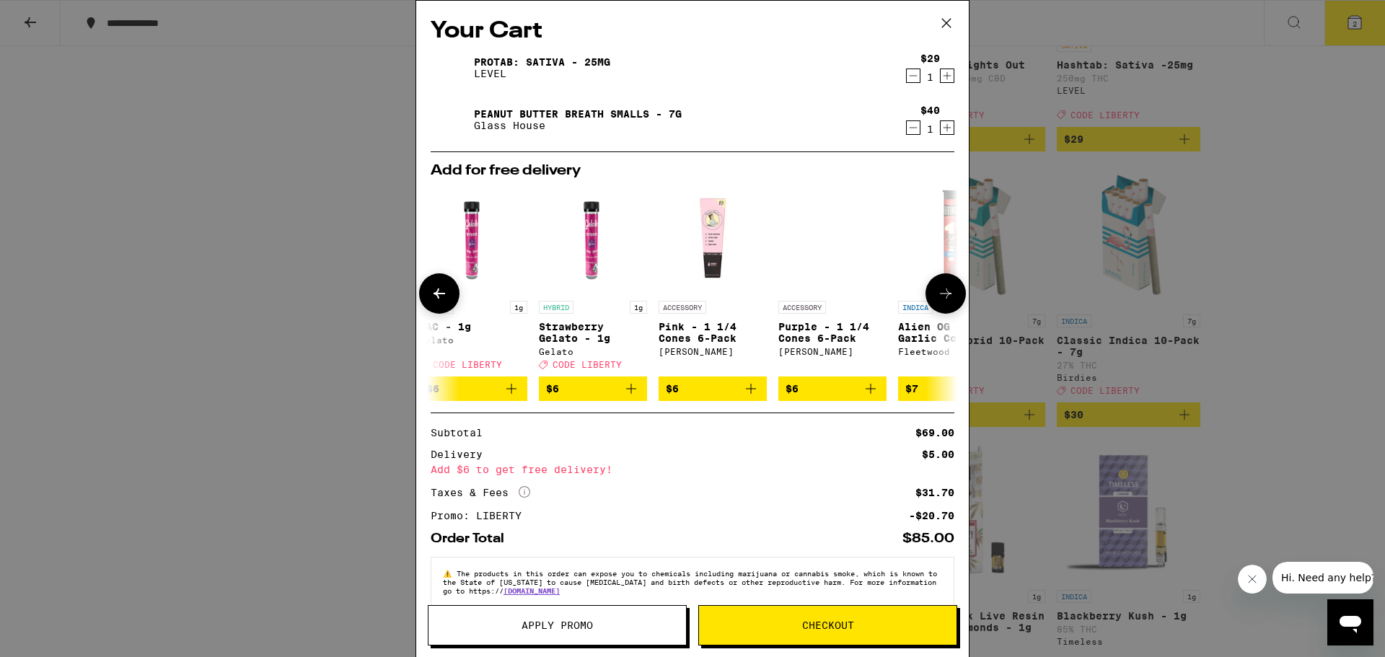
scroll to position [0, 685]
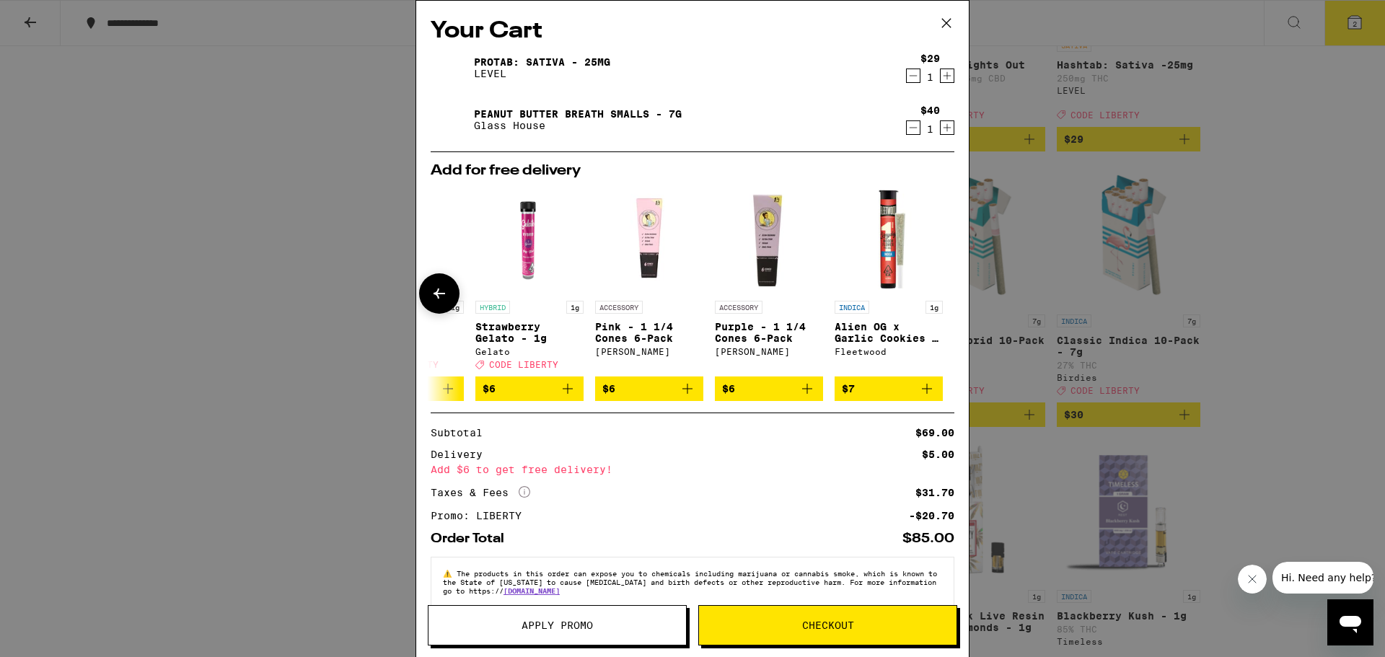
click at [447, 299] on icon at bounding box center [439, 293] width 17 height 17
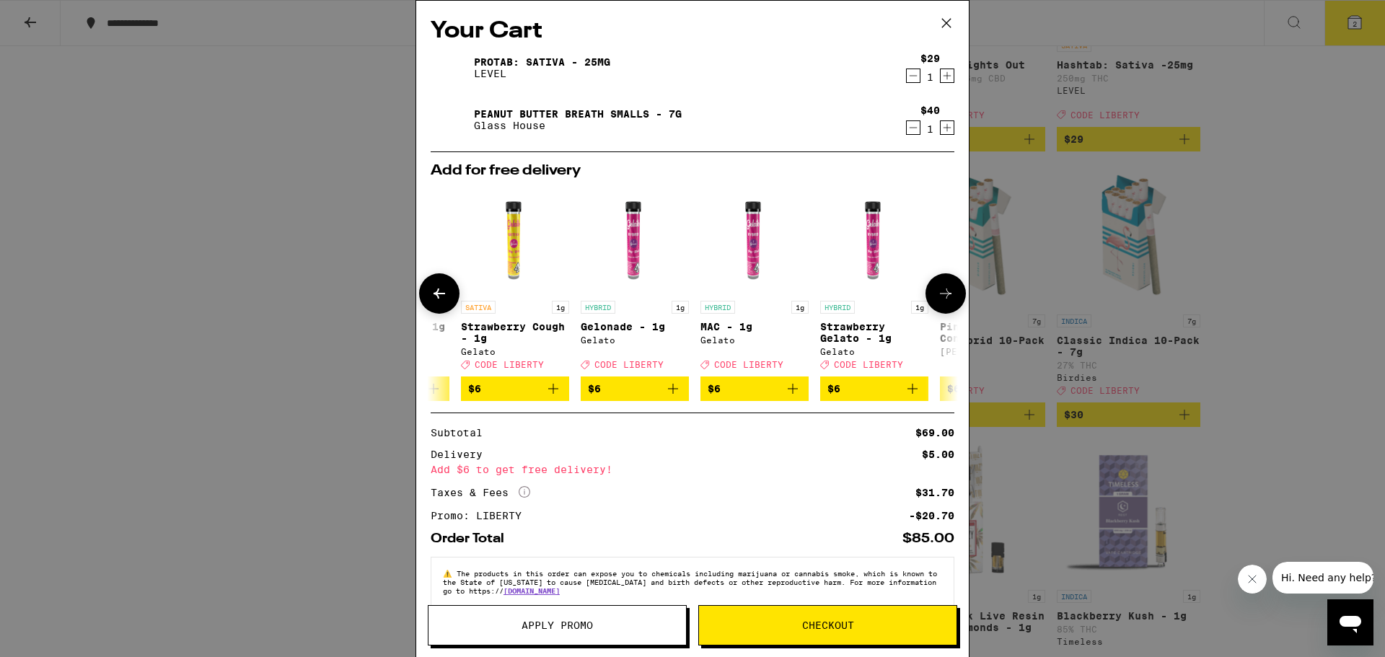
click at [447, 299] on icon at bounding box center [439, 293] width 17 height 17
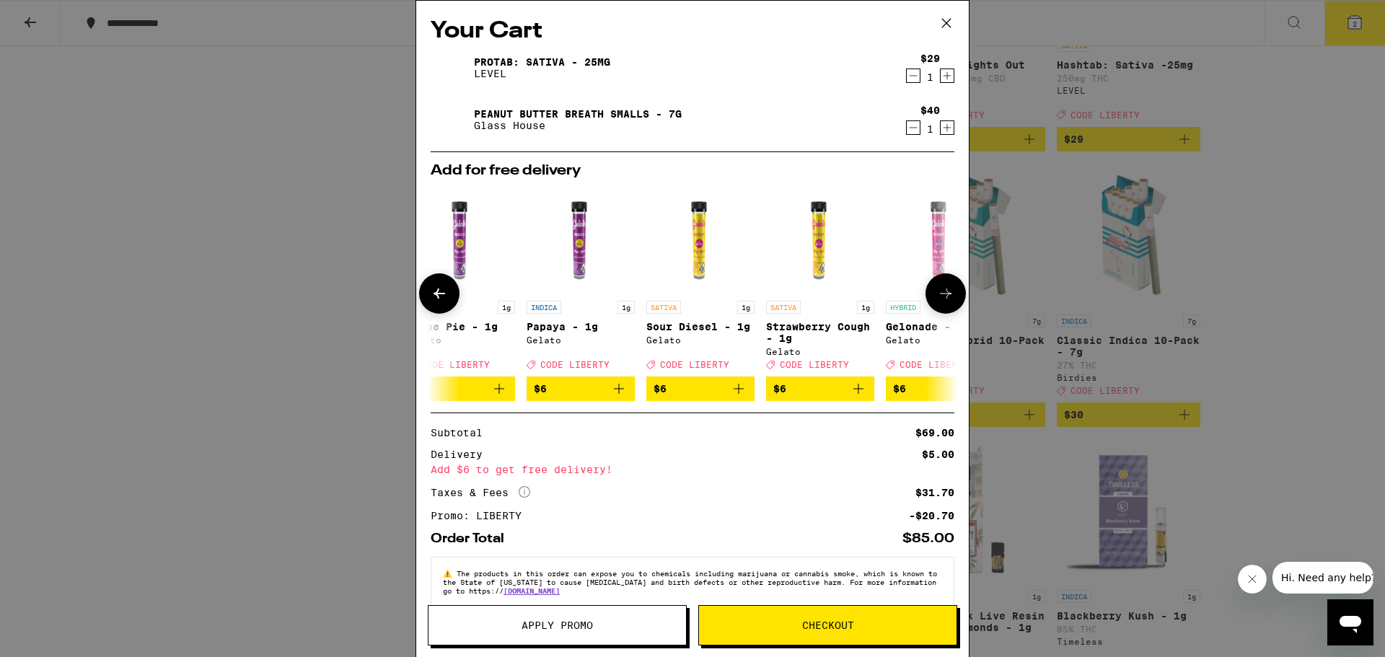
scroll to position [0, 0]
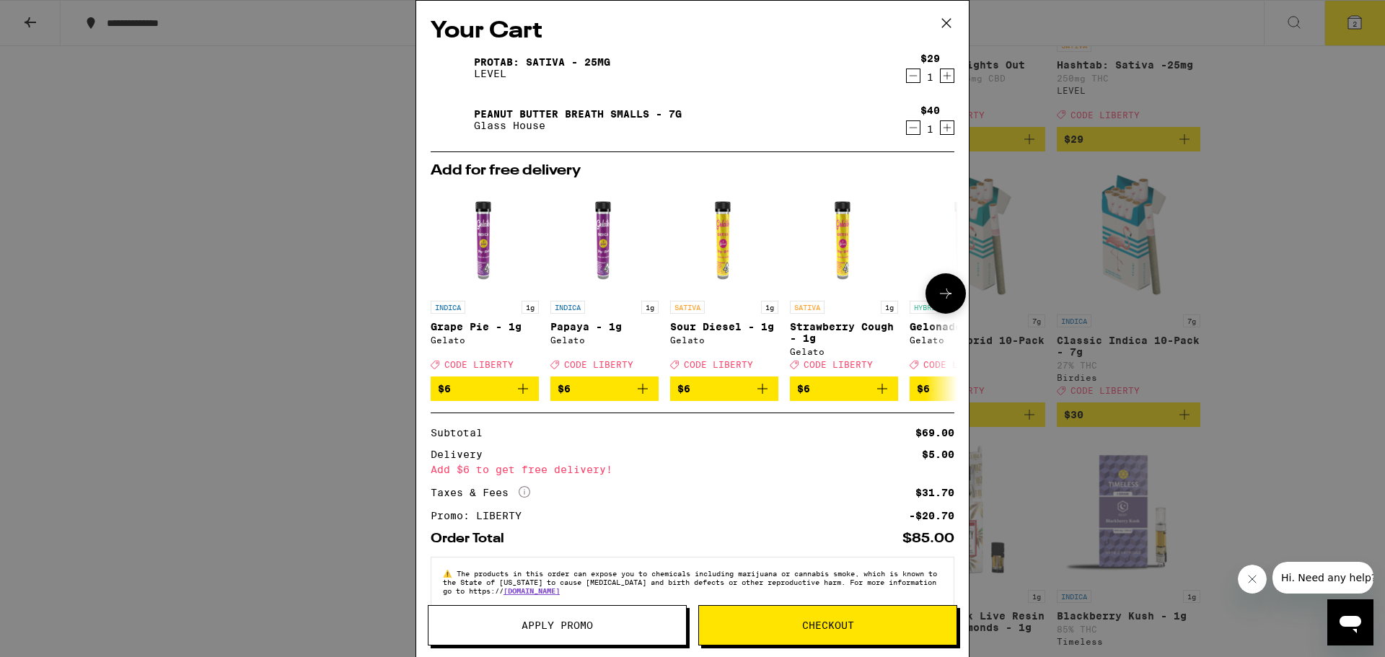
click at [447, 299] on div at bounding box center [439, 293] width 40 height 40
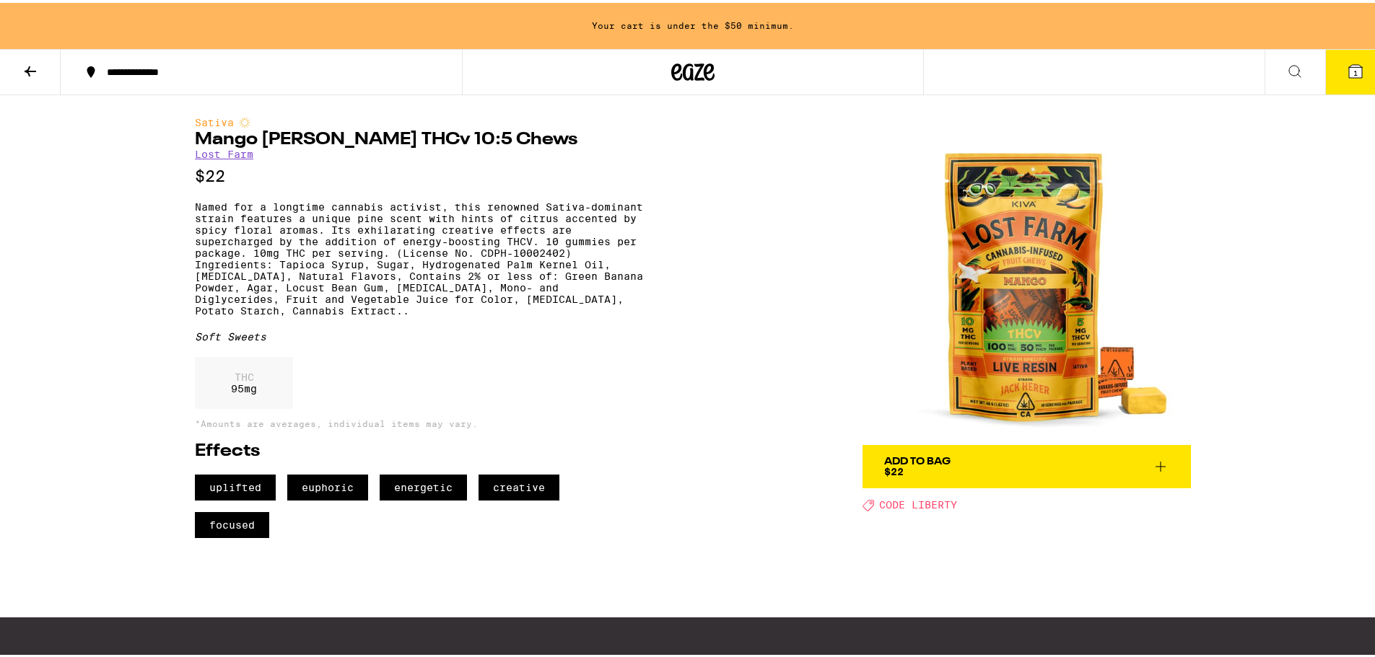
drag, startPoint x: 63, startPoint y: 253, endPoint x: 83, endPoint y: 250, distance: 19.8
click at [63, 253] on div "**********" at bounding box center [692, 421] width 1385 height 843
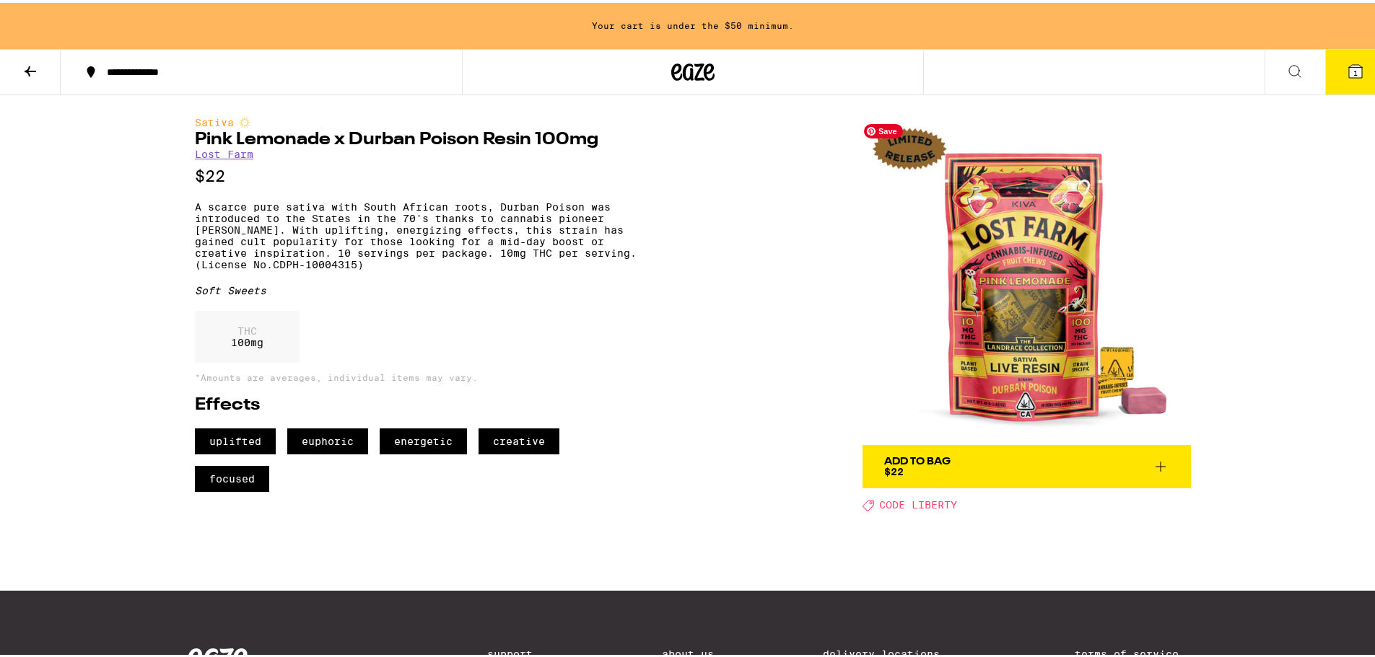
click at [1292, 259] on div "**********" at bounding box center [692, 408] width 1385 height 816
click at [139, 336] on div "**********" at bounding box center [692, 408] width 1385 height 816
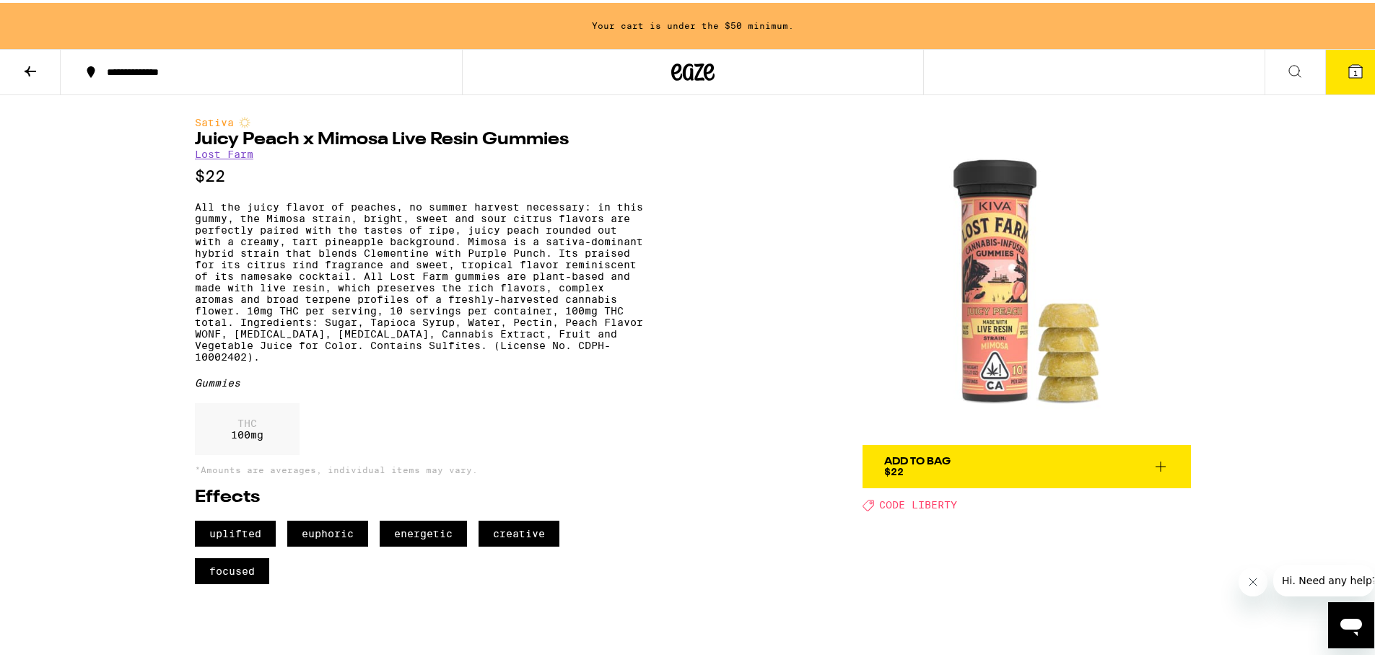
click at [1251, 165] on div "**********" at bounding box center [692, 444] width 1385 height 889
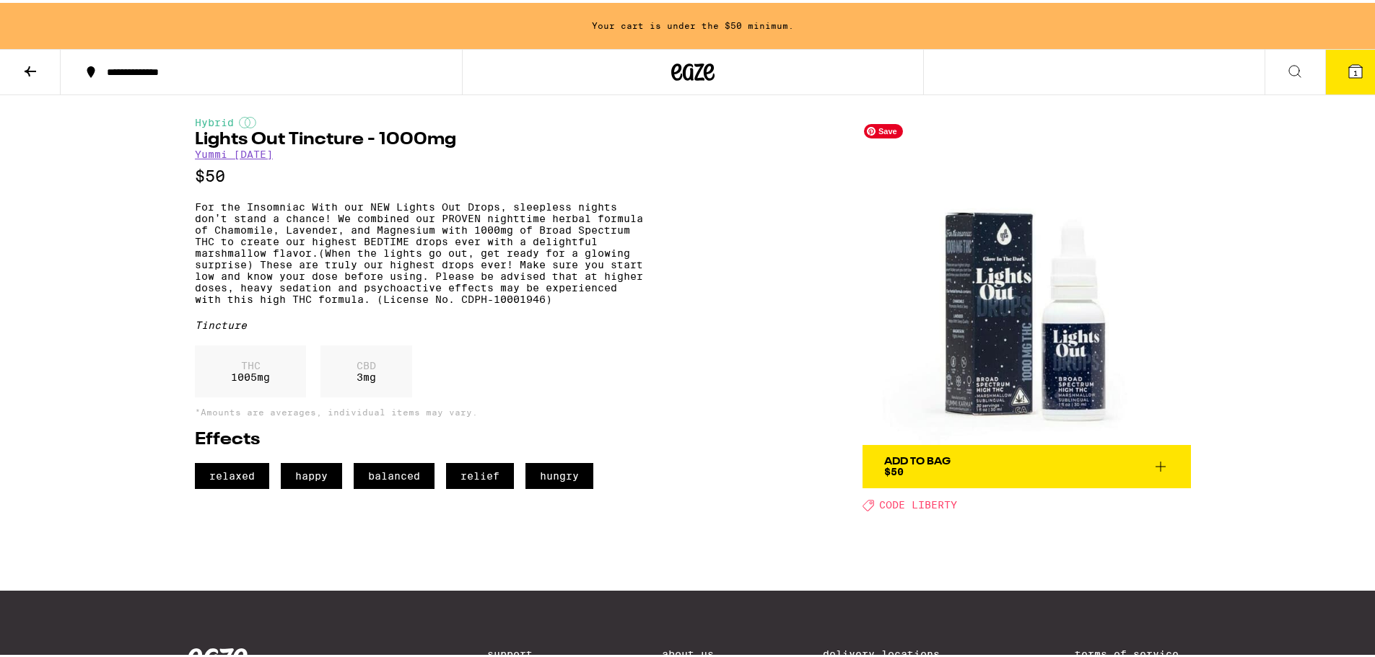
click at [993, 370] on img at bounding box center [1026, 278] width 328 height 328
click at [1059, 376] on img at bounding box center [1026, 278] width 328 height 328
click at [996, 370] on img at bounding box center [1026, 278] width 328 height 328
